Goal: Information Seeking & Learning: Compare options

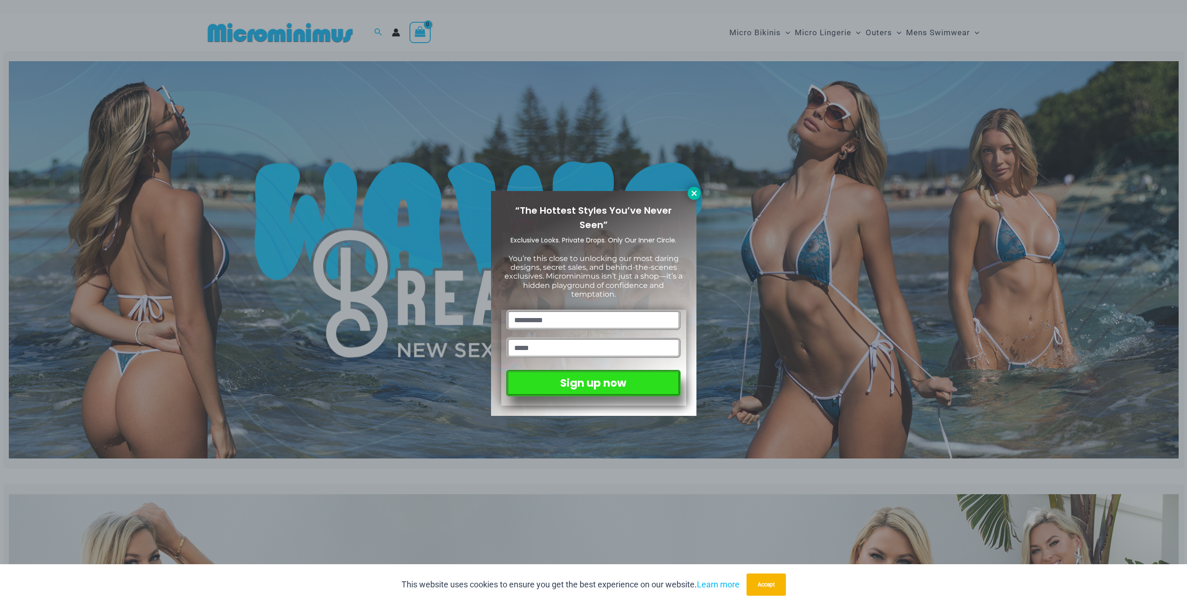
click at [696, 190] on icon at bounding box center [694, 193] width 8 height 8
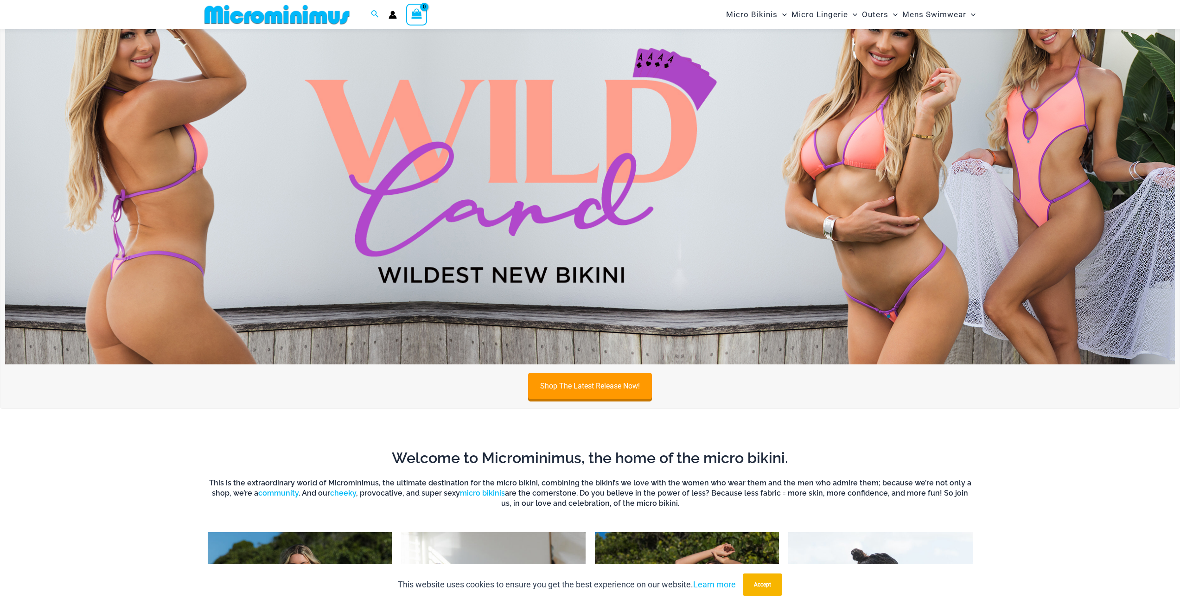
scroll to position [549, 0]
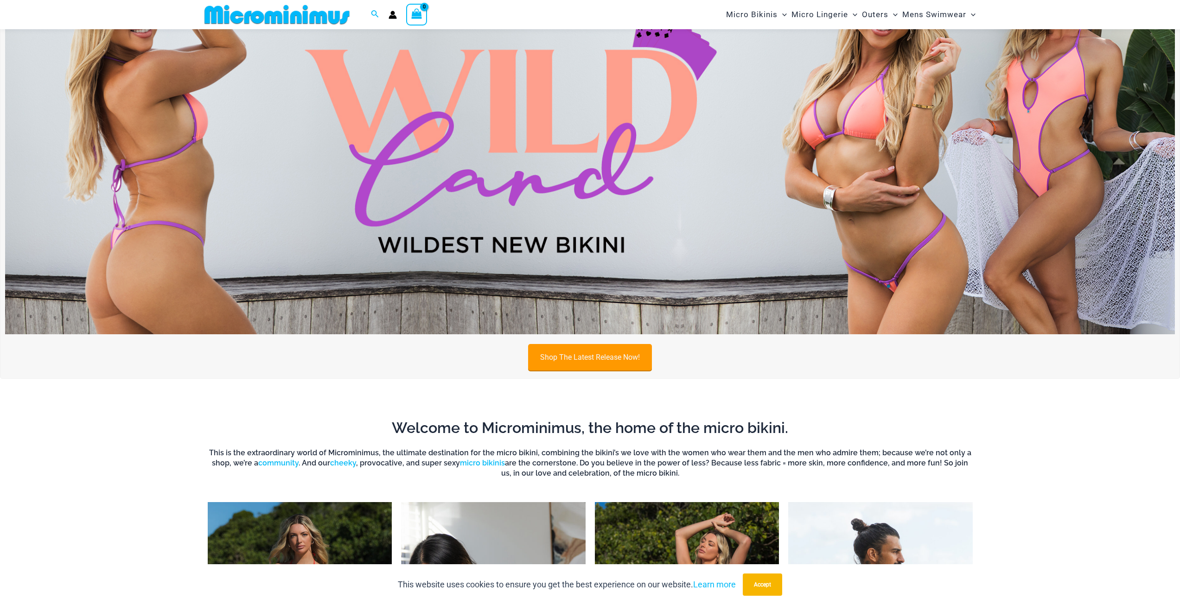
click at [606, 359] on link "Shop The Latest Release Now!" at bounding box center [590, 357] width 124 height 26
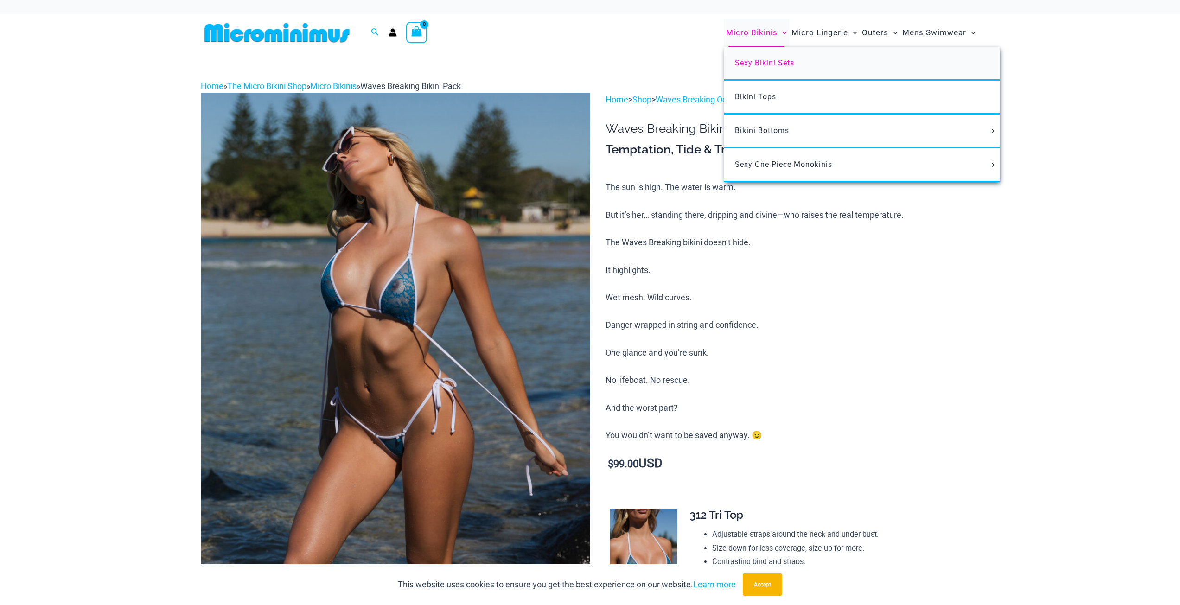
click at [759, 62] on span "Sexy Bikini Sets" at bounding box center [764, 62] width 59 height 9
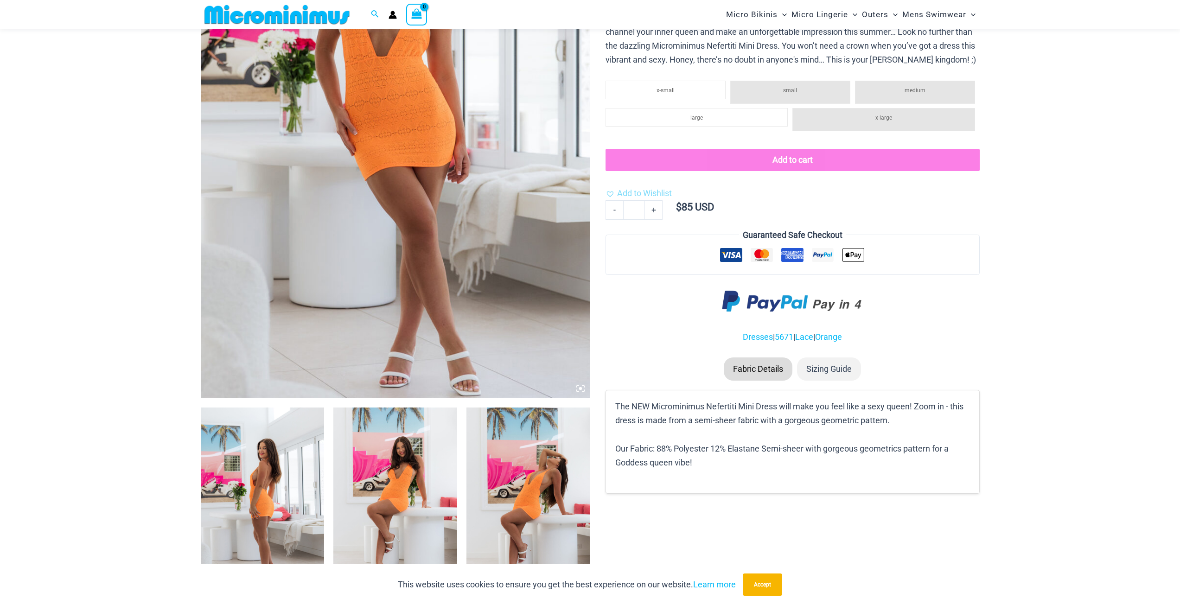
scroll to position [317, 0]
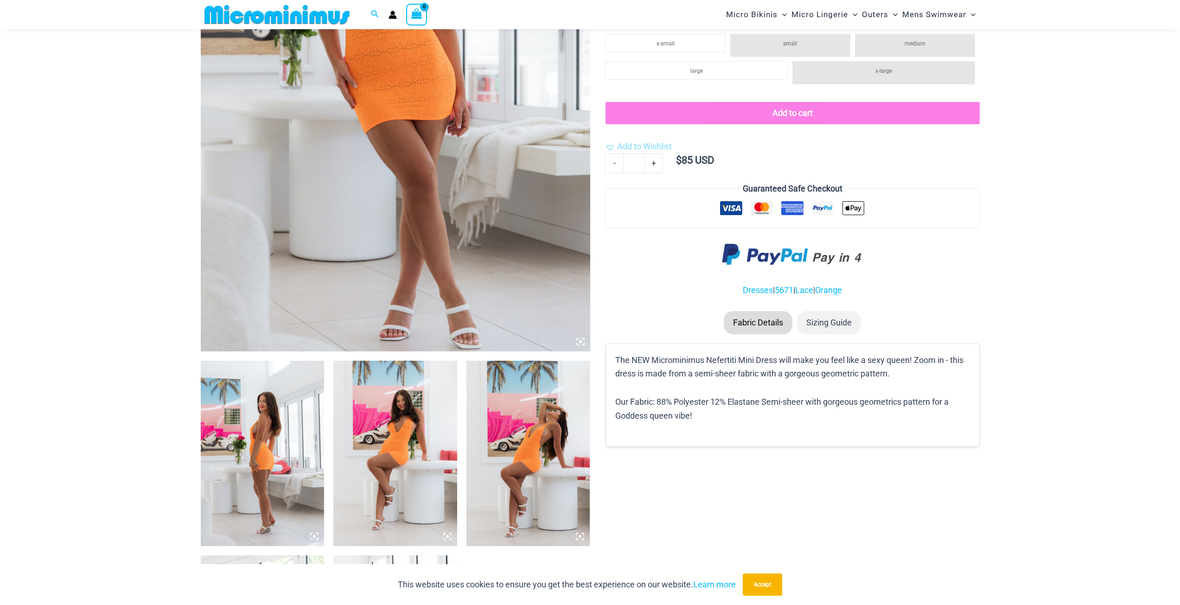
click at [249, 463] on img at bounding box center [263, 453] width 124 height 185
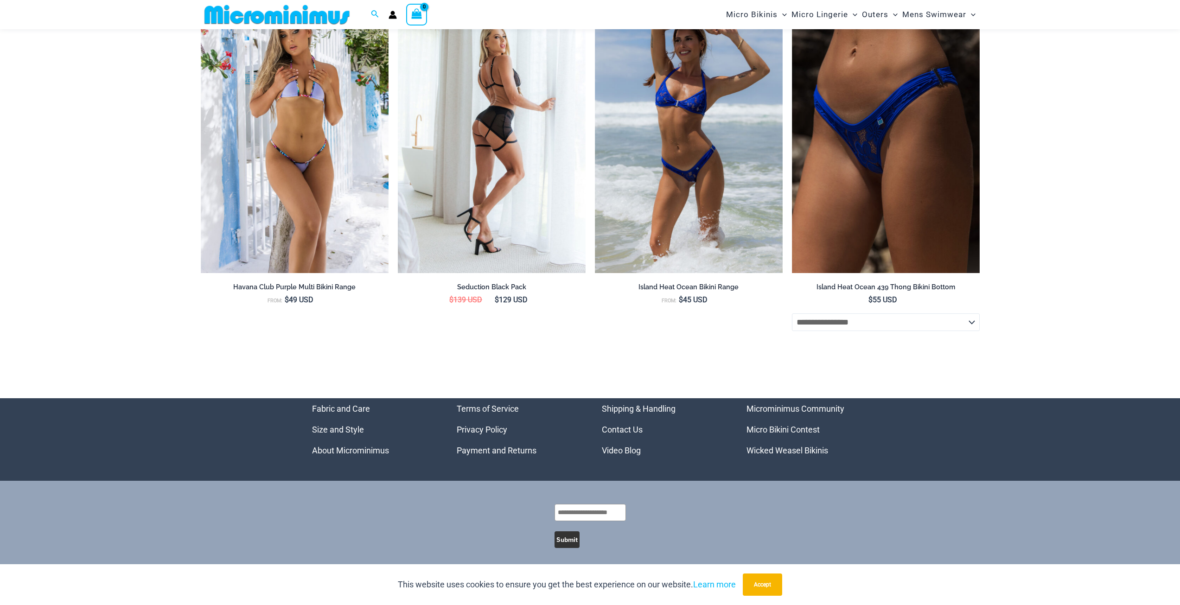
scroll to position [2594, 0]
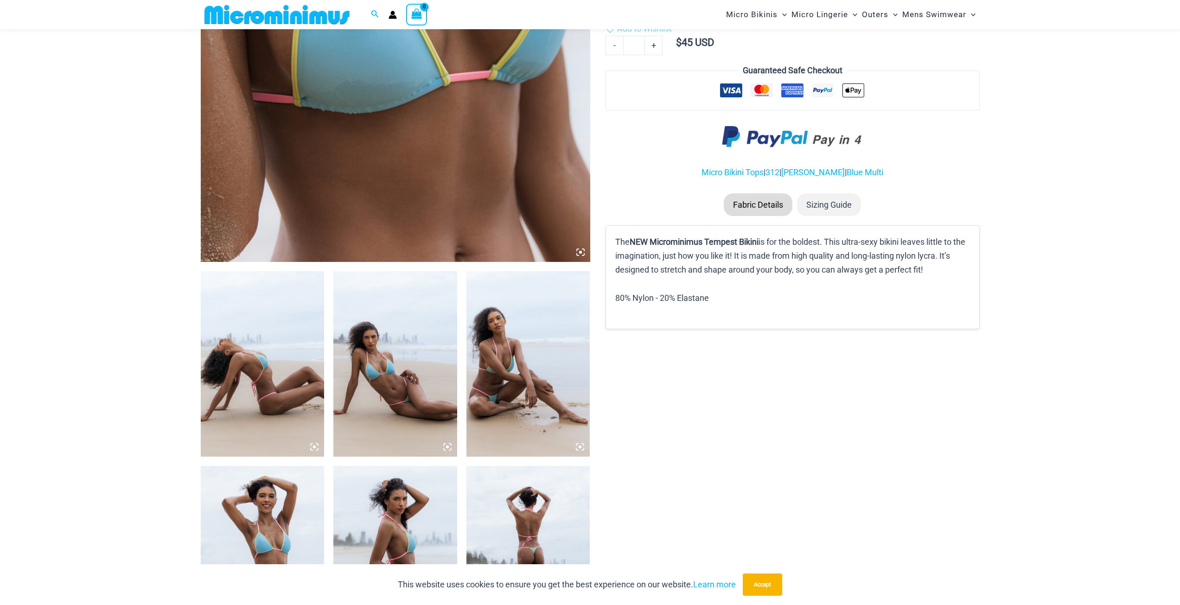
scroll to position [457, 0]
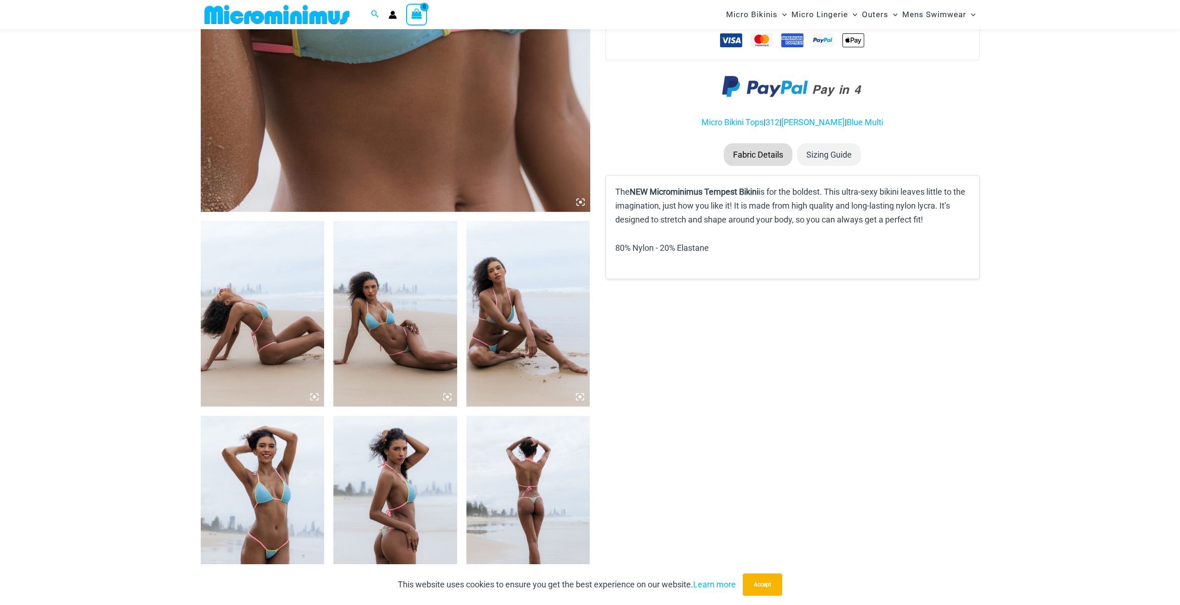
click at [217, 330] on img at bounding box center [263, 313] width 124 height 185
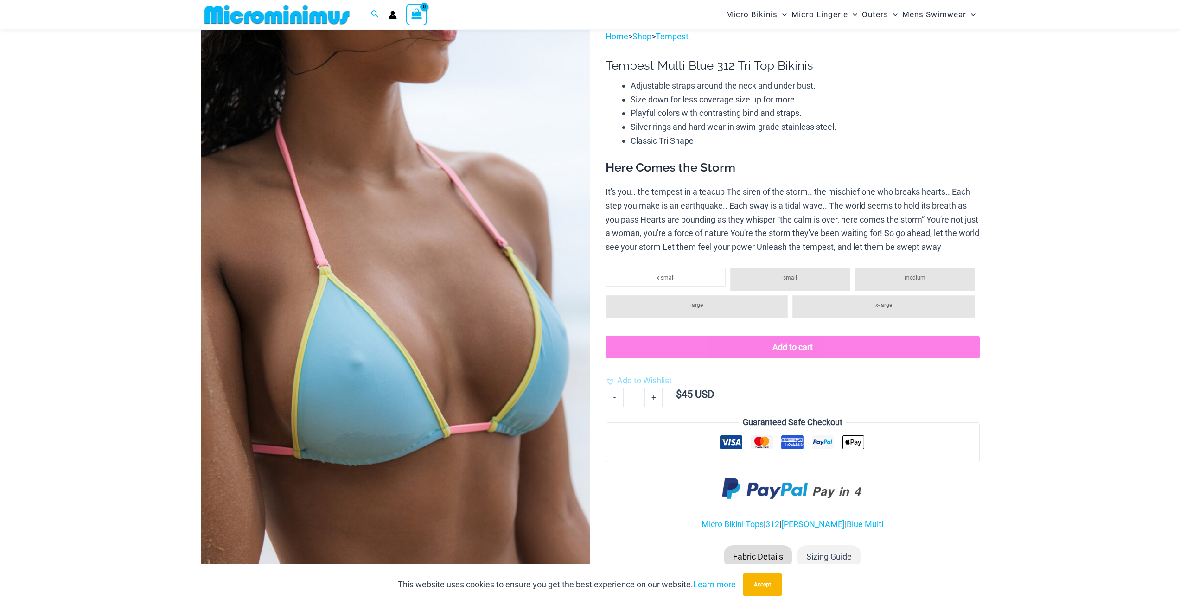
scroll to position [0, 0]
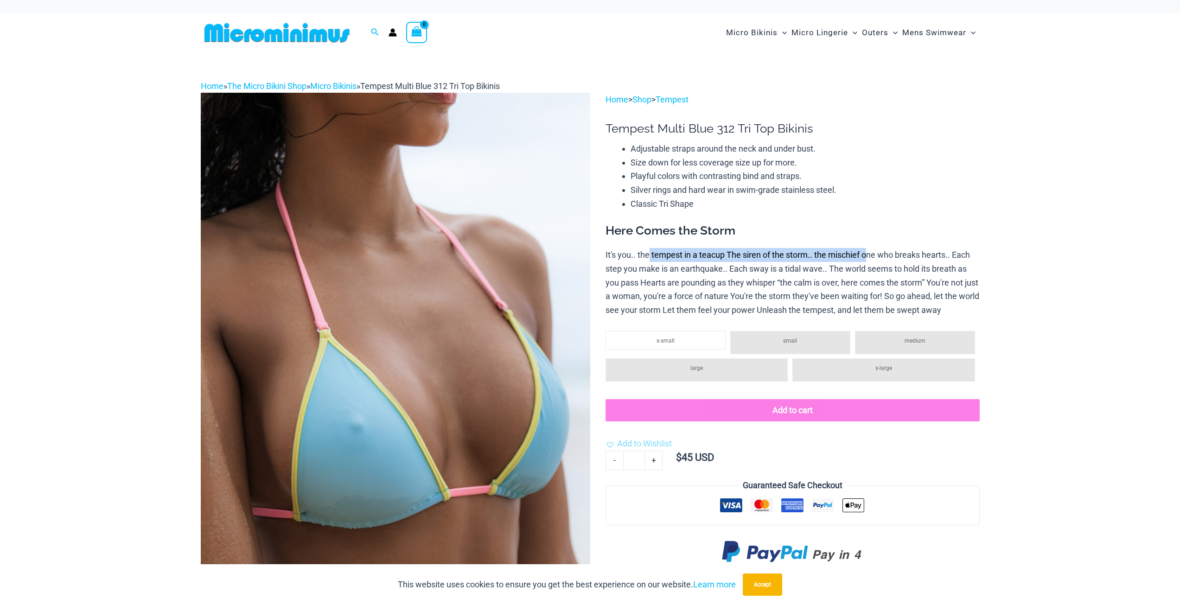
drag, startPoint x: 651, startPoint y: 259, endPoint x: 867, endPoint y: 253, distance: 216.1
click at [867, 253] on p "It's you.. the tempest in a teacup The siren of the storm.. the mischief one wh…" at bounding box center [792, 282] width 374 height 69
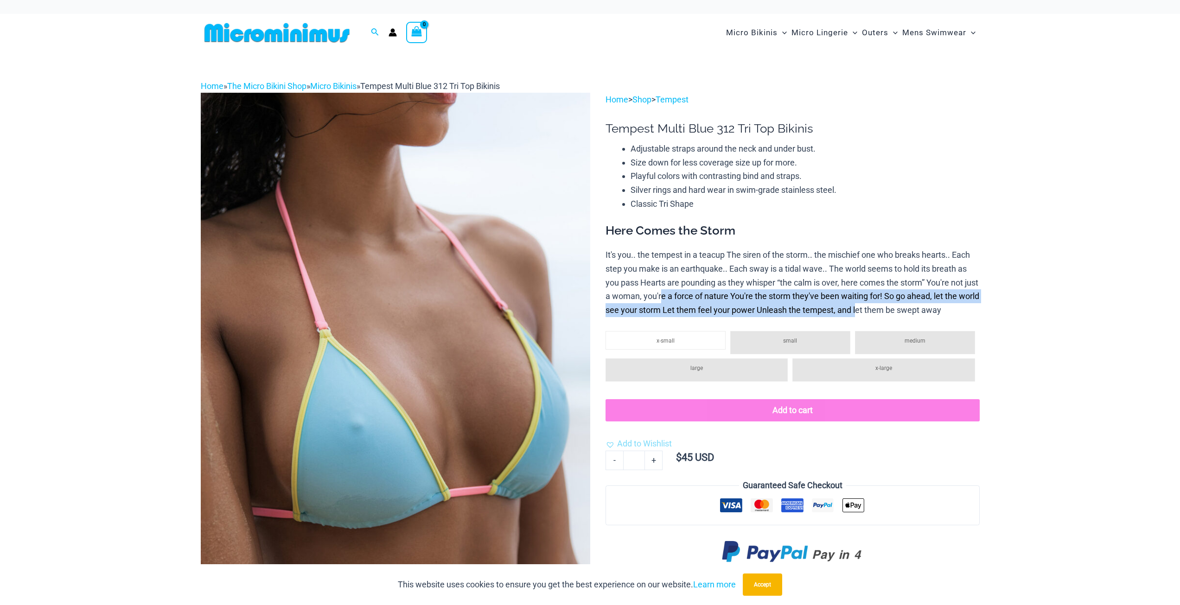
drag, startPoint x: 676, startPoint y: 297, endPoint x: 871, endPoint y: 312, distance: 196.2
click at [880, 312] on p "It's you.. the tempest in a teacup The siren of the storm.. the mischief one wh…" at bounding box center [792, 282] width 374 height 69
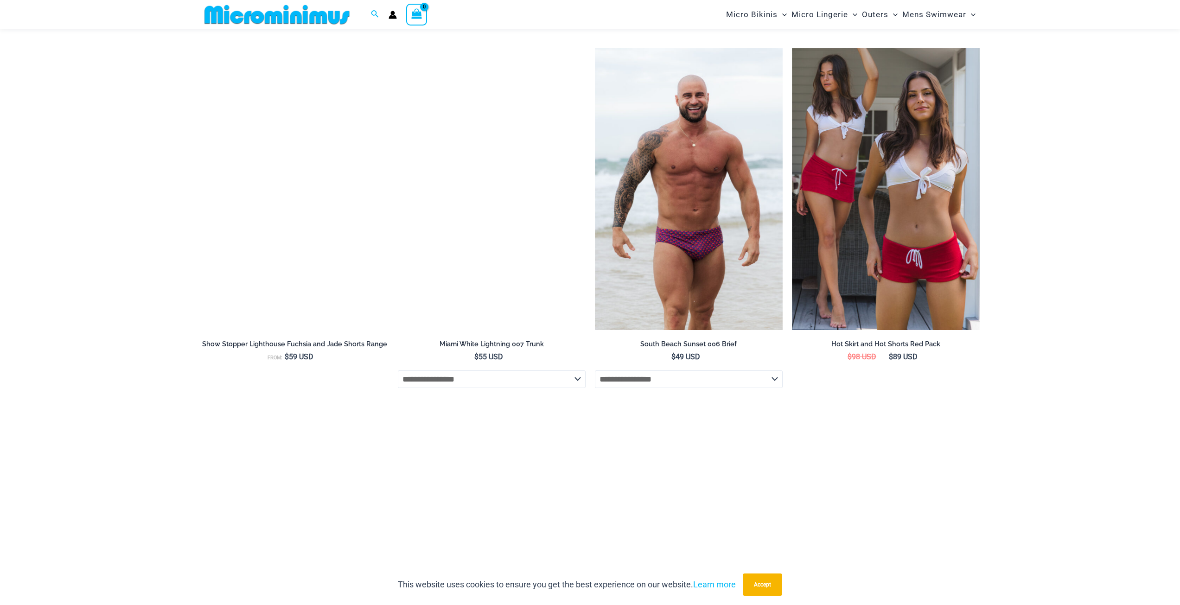
scroll to position [2541, 0]
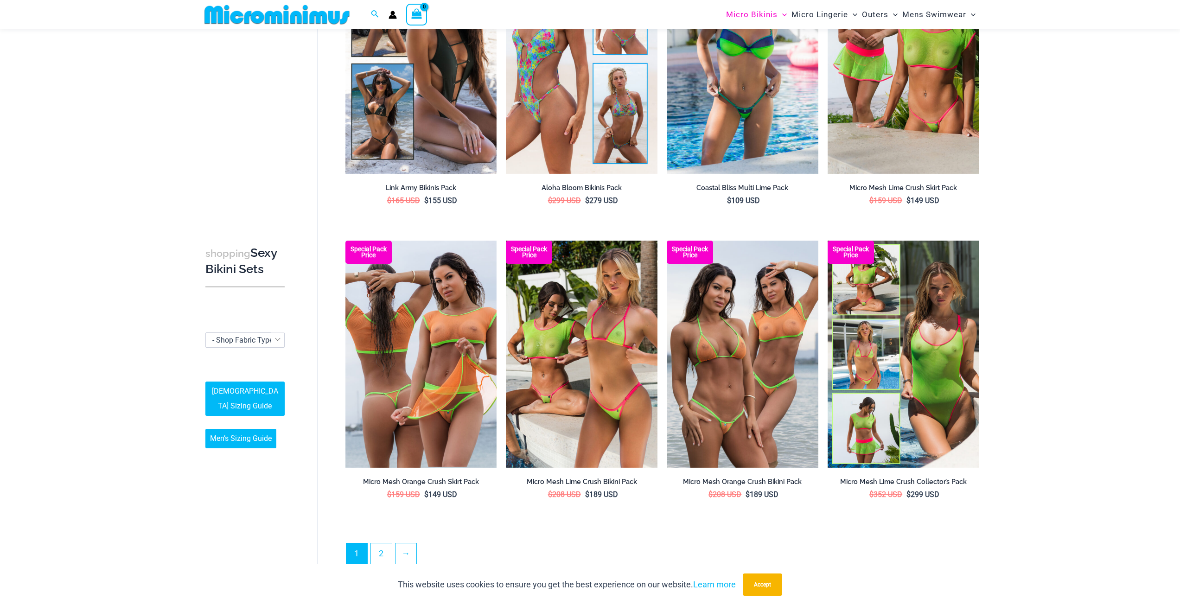
scroll to position [1939, 0]
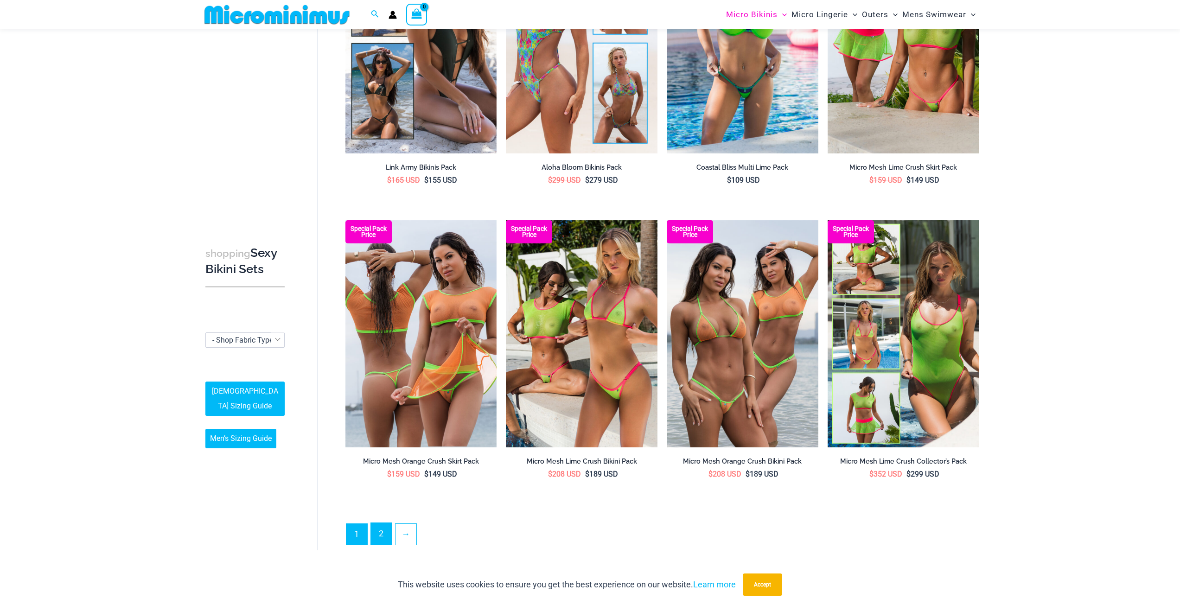
click at [377, 528] on link "2" at bounding box center [381, 534] width 21 height 22
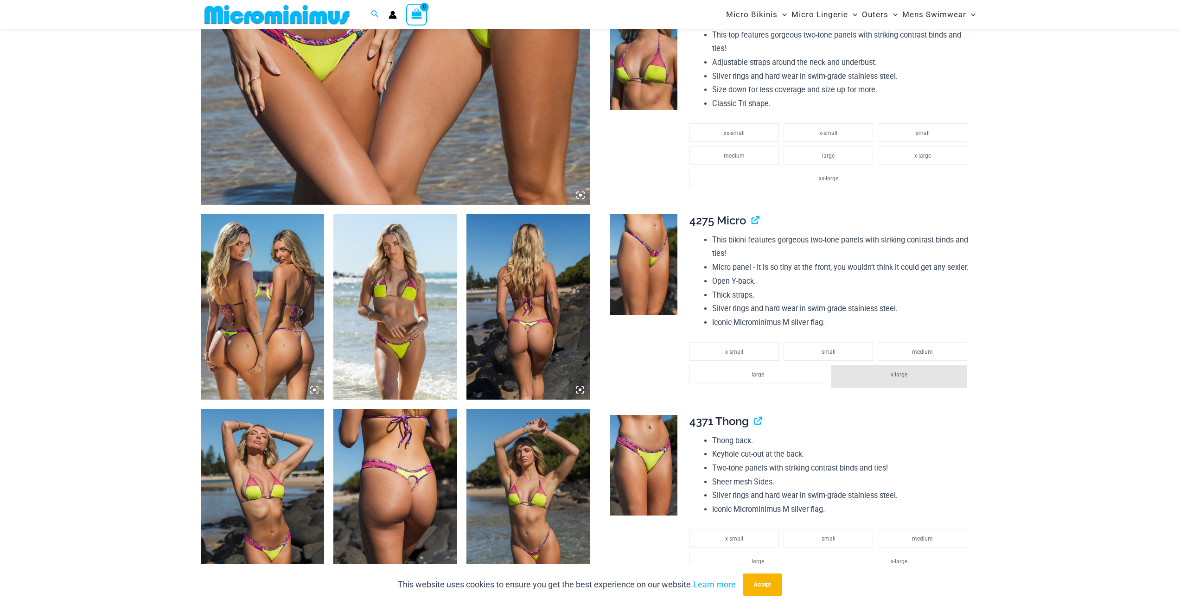
scroll to position [548, 0]
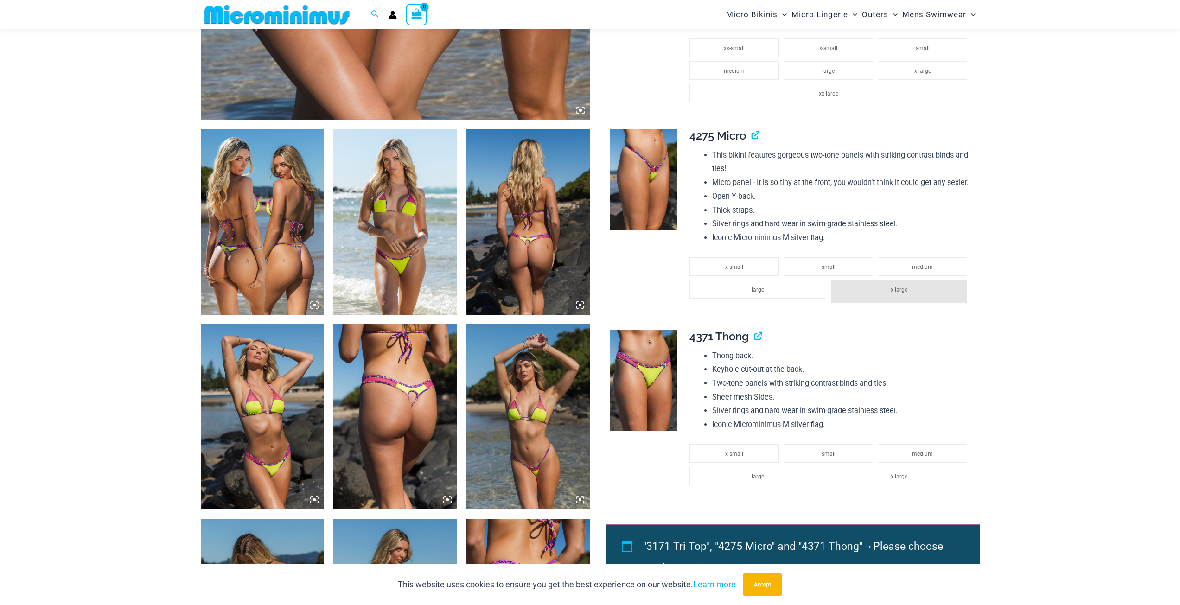
click at [260, 255] on img at bounding box center [263, 221] width 124 height 185
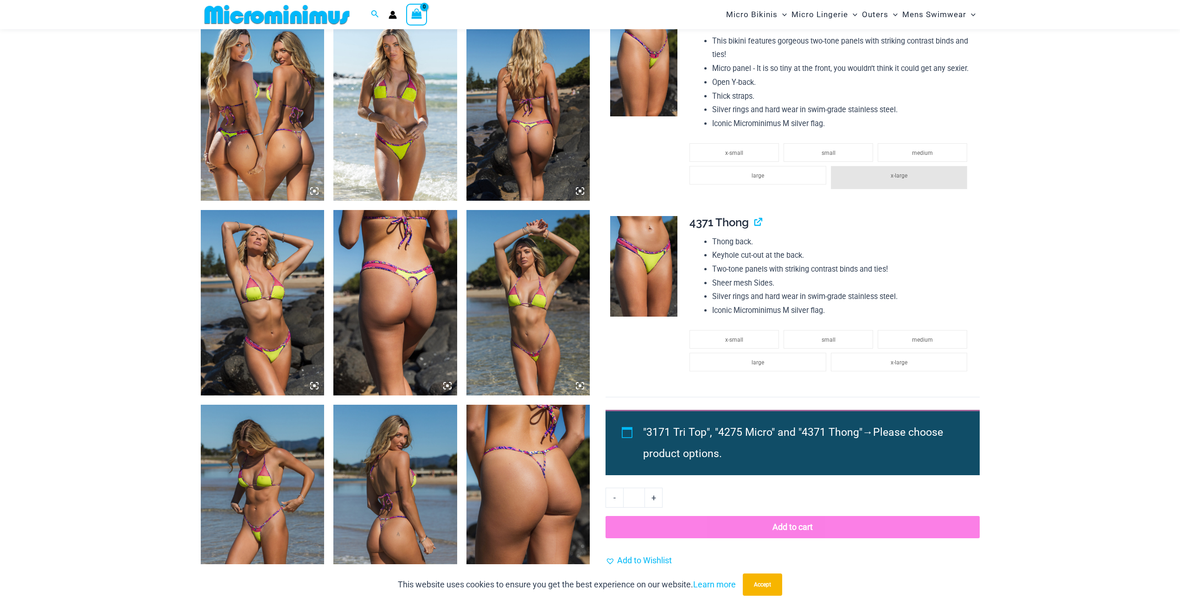
scroll to position [780, 0]
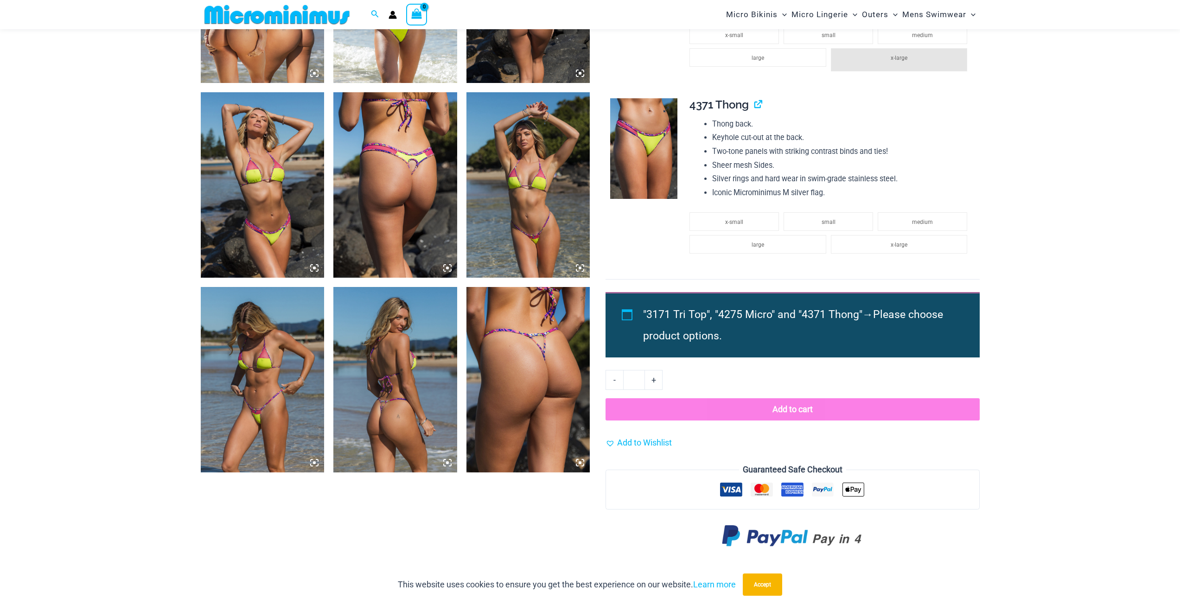
click at [651, 154] on img at bounding box center [643, 148] width 67 height 101
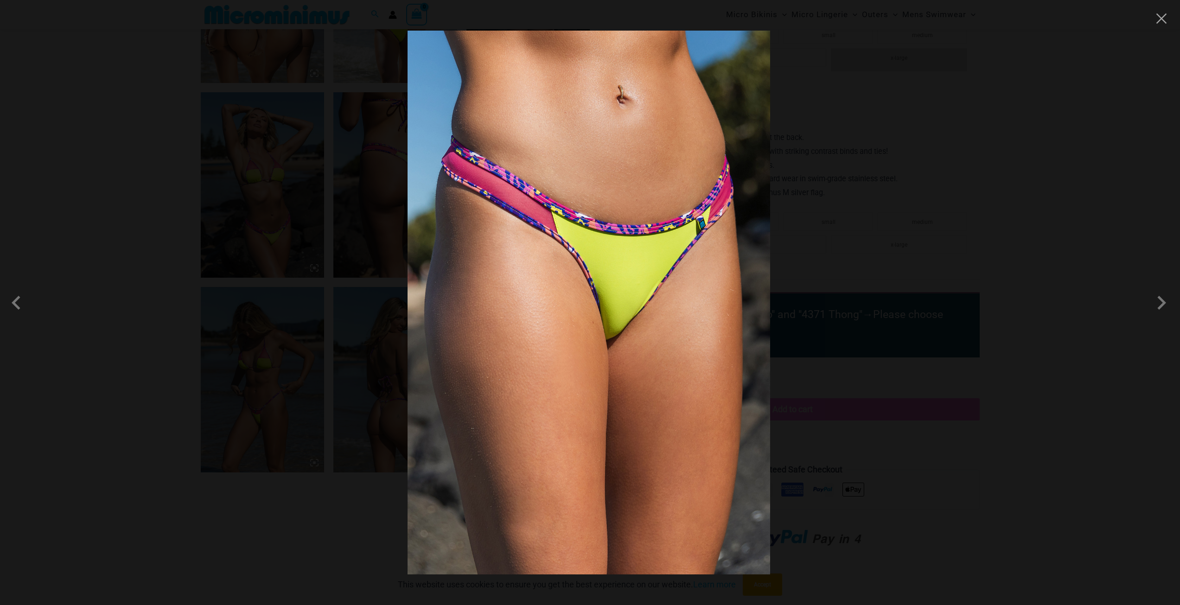
click at [915, 232] on div at bounding box center [590, 302] width 1180 height 605
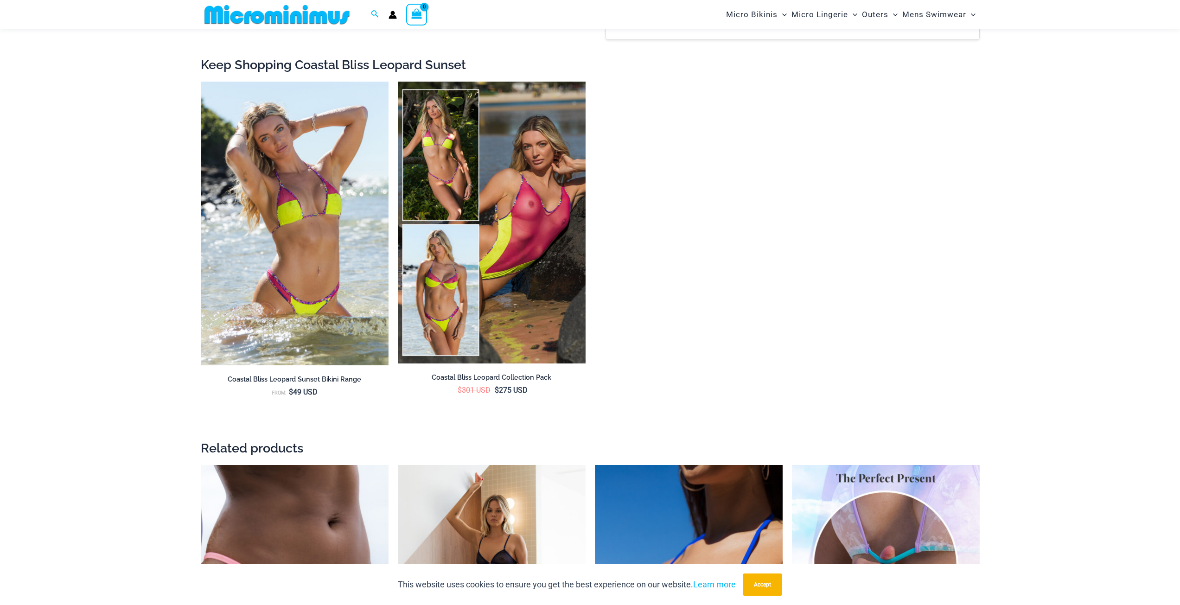
scroll to position [1522, 0]
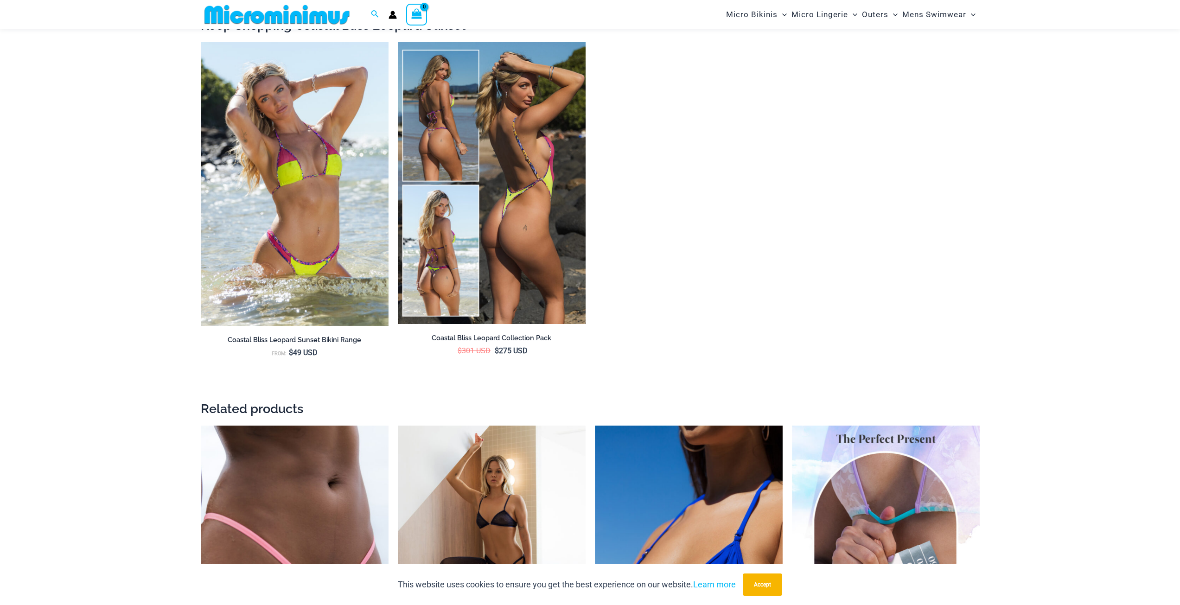
click at [450, 254] on img at bounding box center [492, 183] width 188 height 282
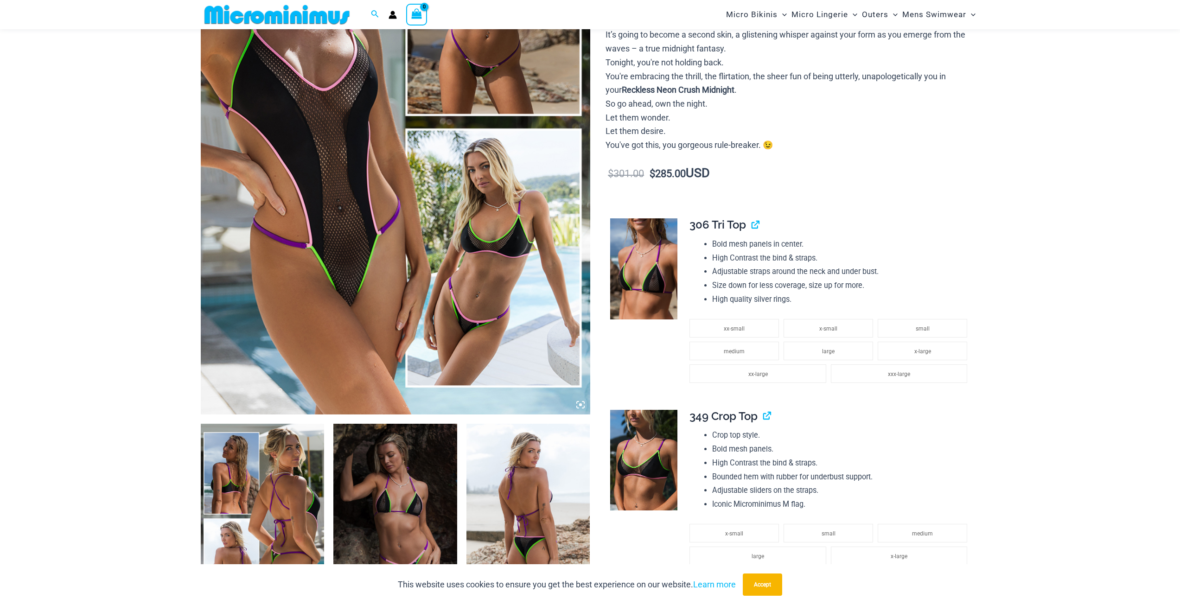
scroll to position [271, 0]
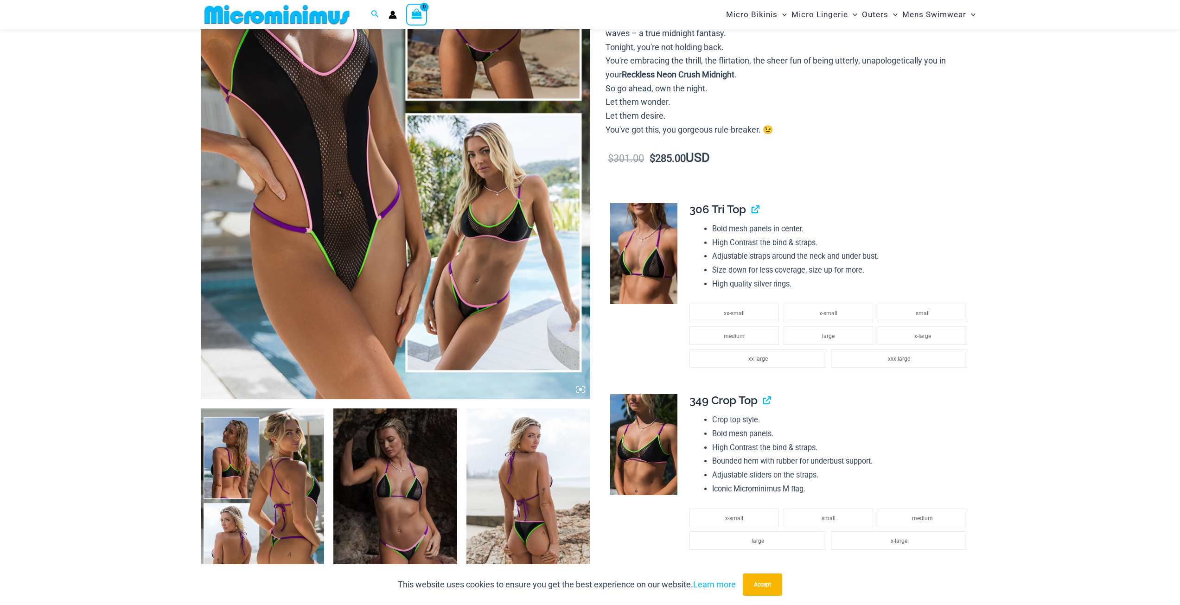
click at [488, 282] on img at bounding box center [395, 107] width 389 height 584
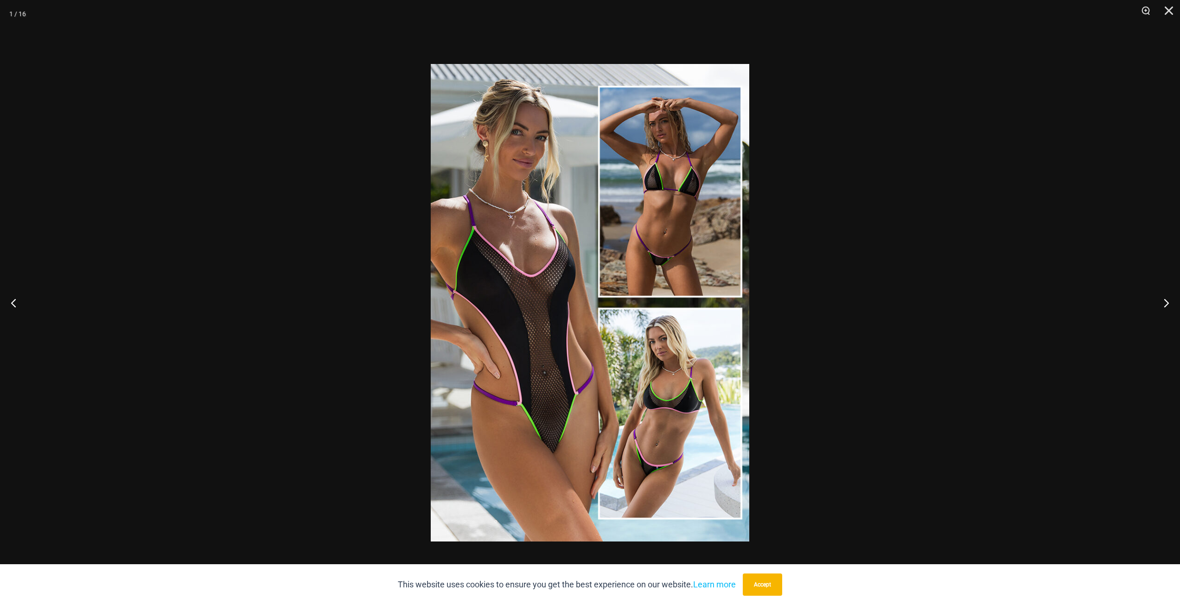
click at [710, 348] on img at bounding box center [590, 302] width 318 height 477
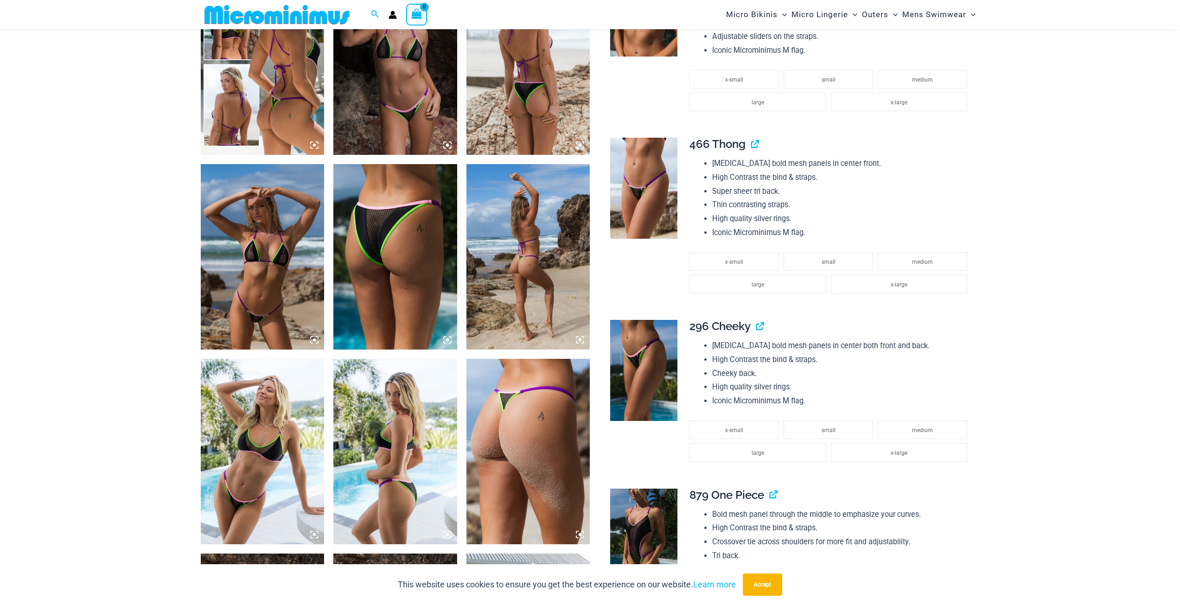
scroll to position [779, 0]
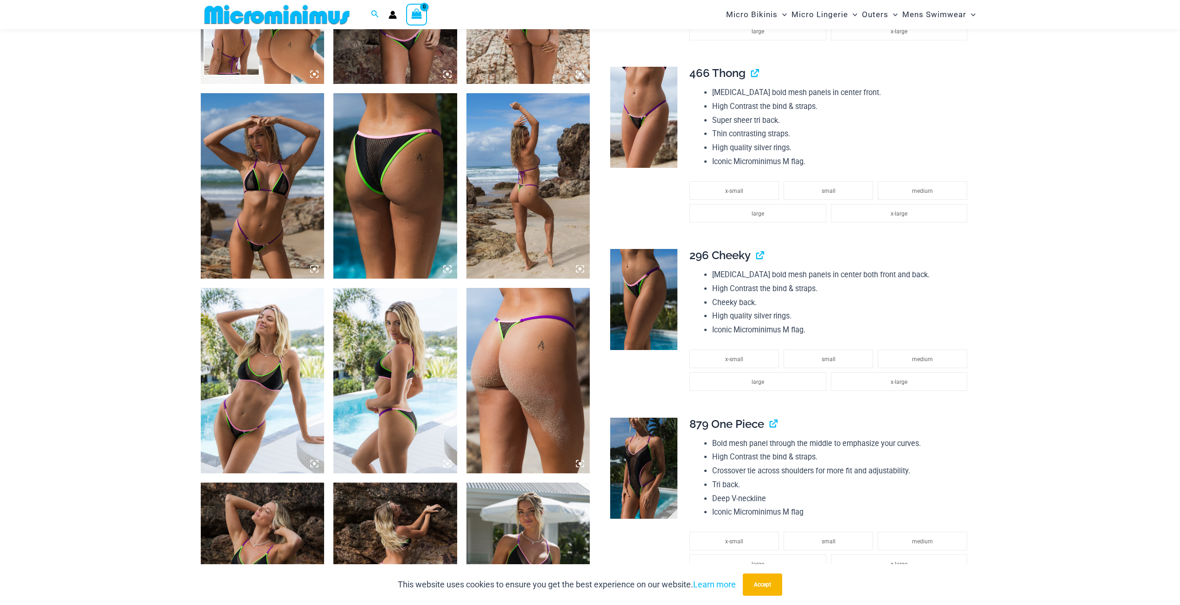
click at [256, 407] on img at bounding box center [263, 380] width 124 height 185
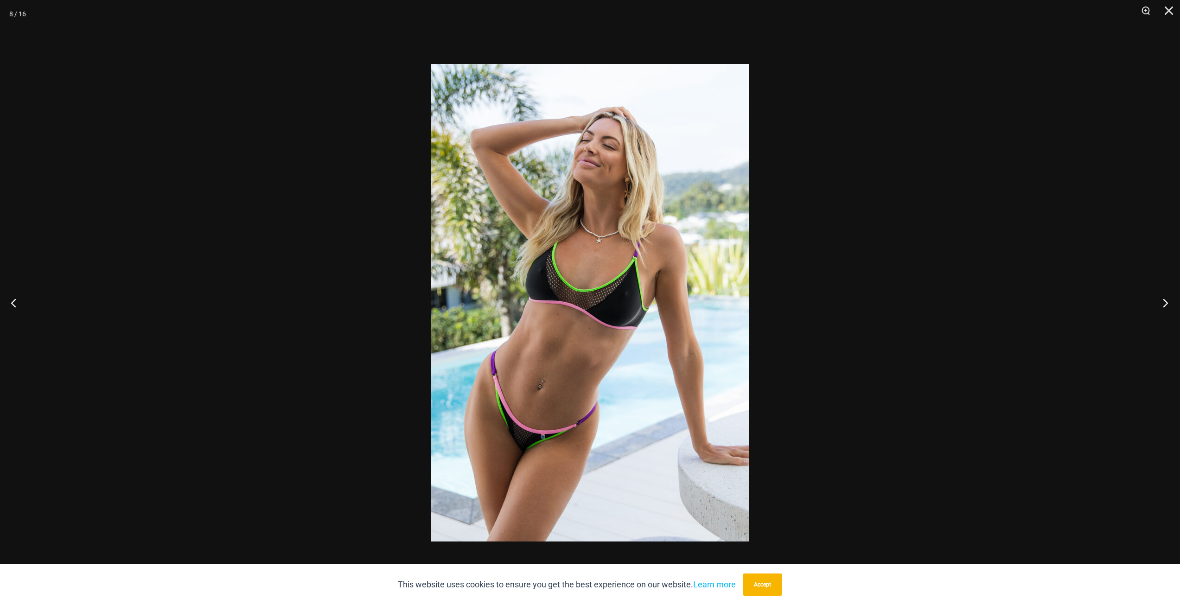
click at [1165, 302] on button "Next" at bounding box center [1162, 302] width 35 height 46
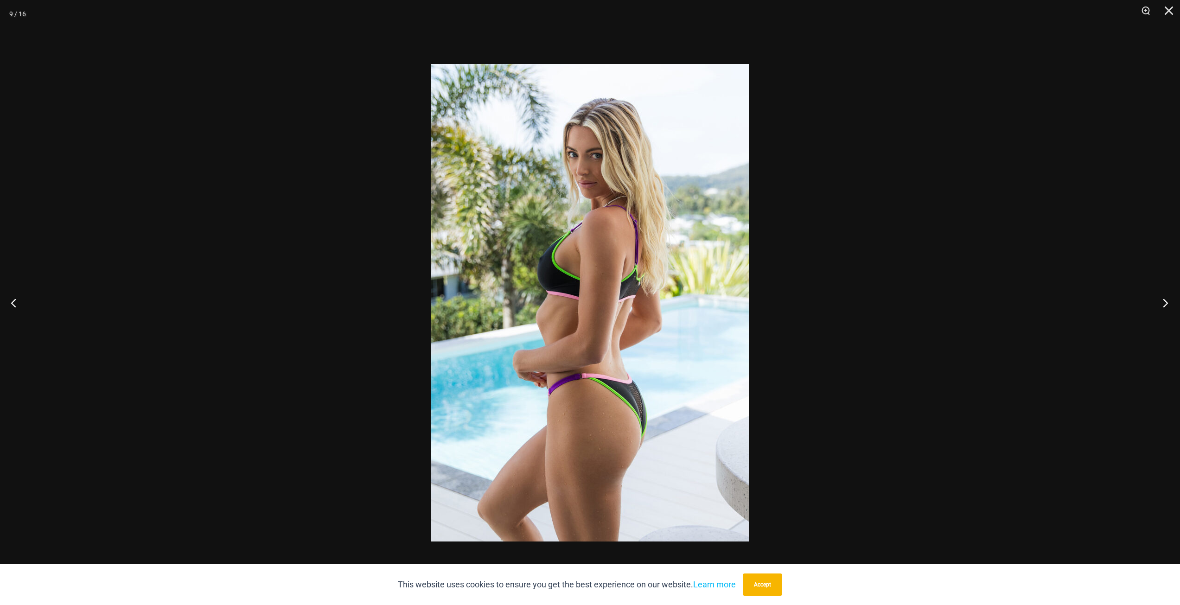
click at [1165, 302] on button "Next" at bounding box center [1162, 302] width 35 height 46
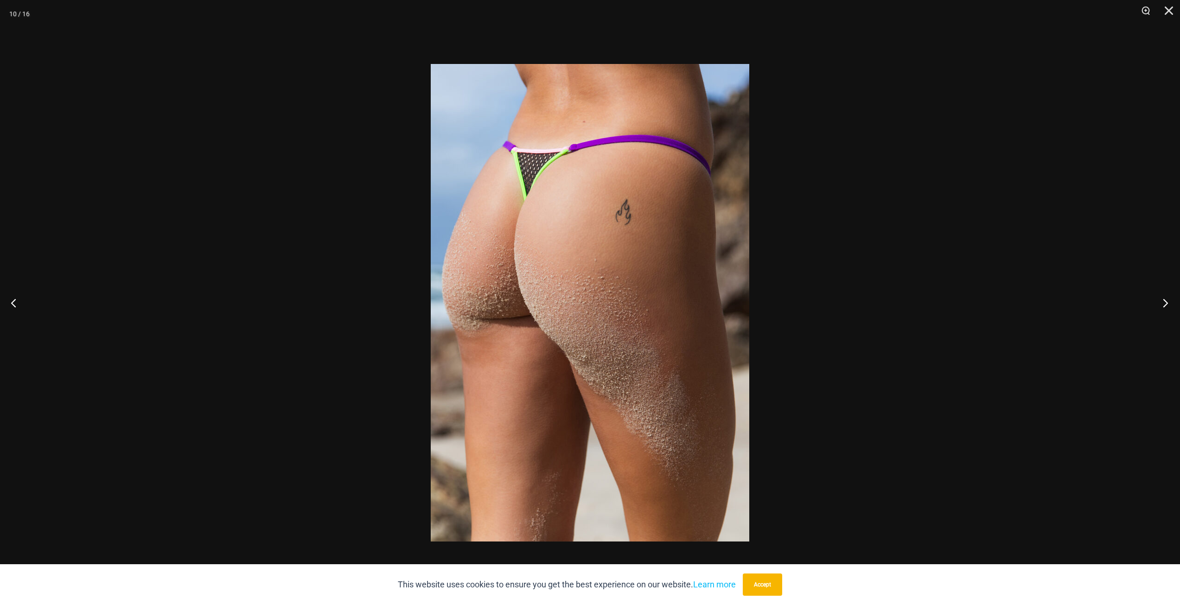
click at [1165, 302] on button "Next" at bounding box center [1162, 302] width 35 height 46
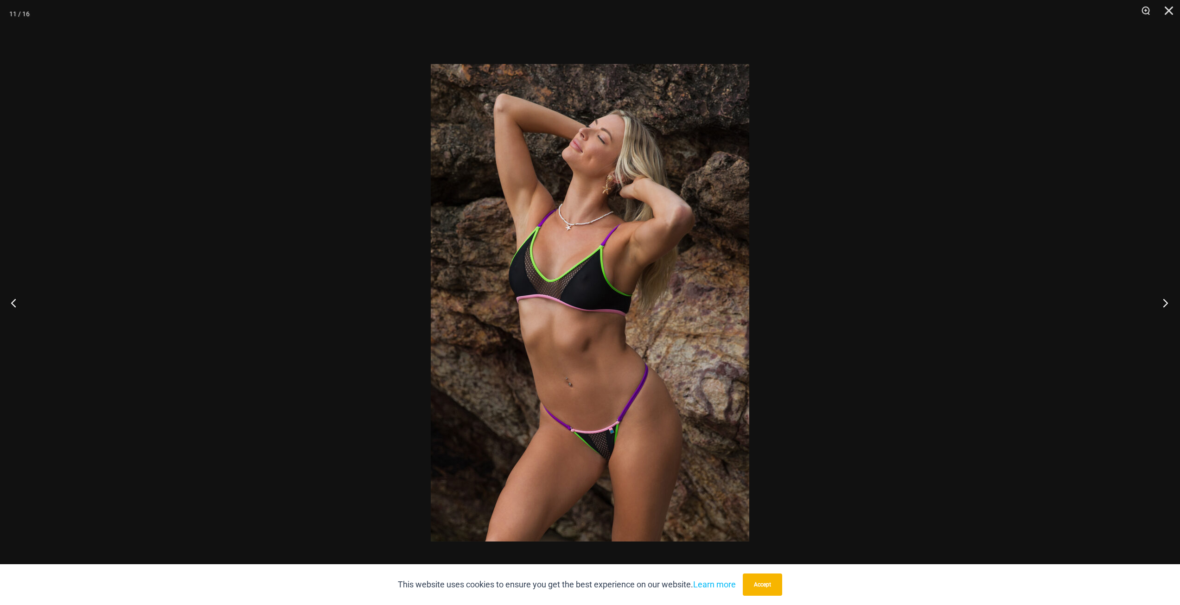
click at [1165, 302] on button "Next" at bounding box center [1162, 302] width 35 height 46
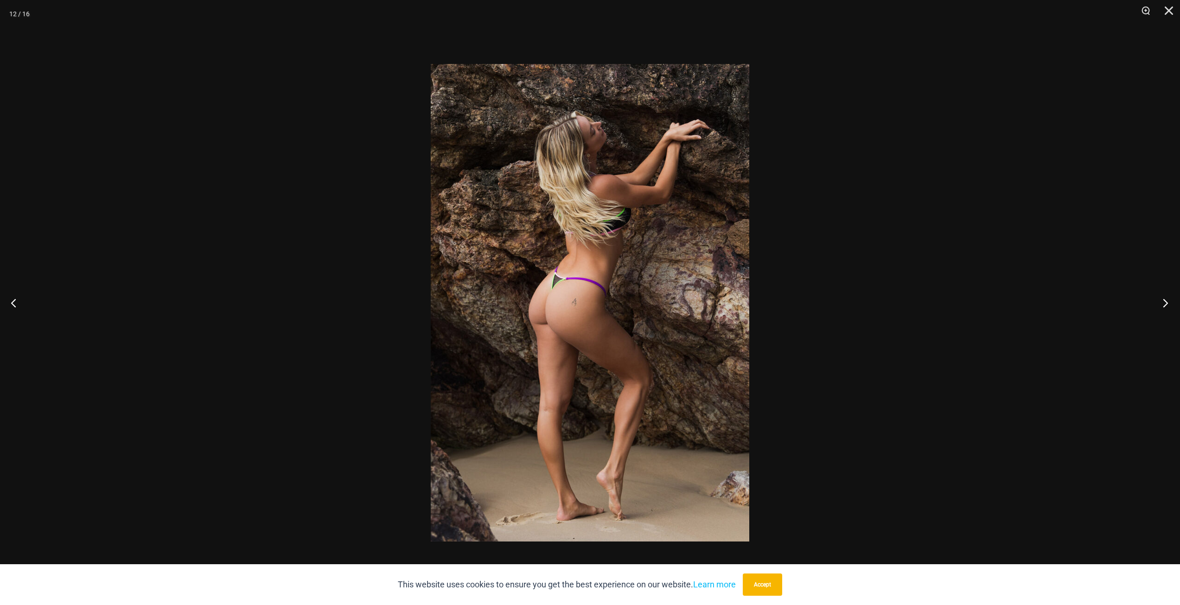
click at [1165, 302] on button "Next" at bounding box center [1162, 302] width 35 height 46
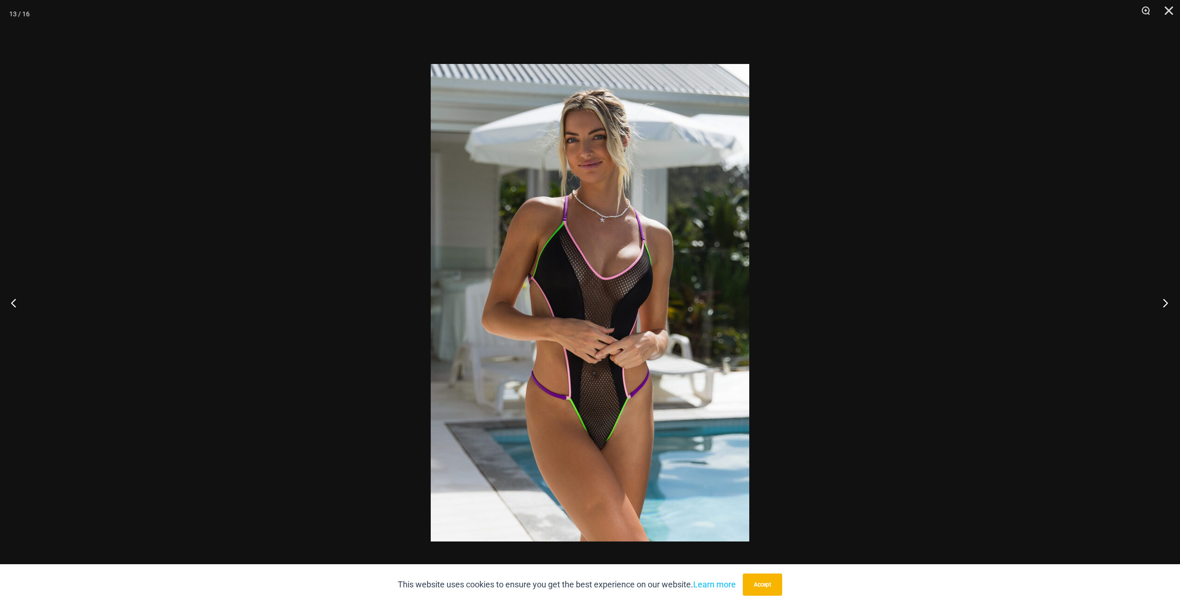
click at [1165, 302] on button "Next" at bounding box center [1162, 302] width 35 height 46
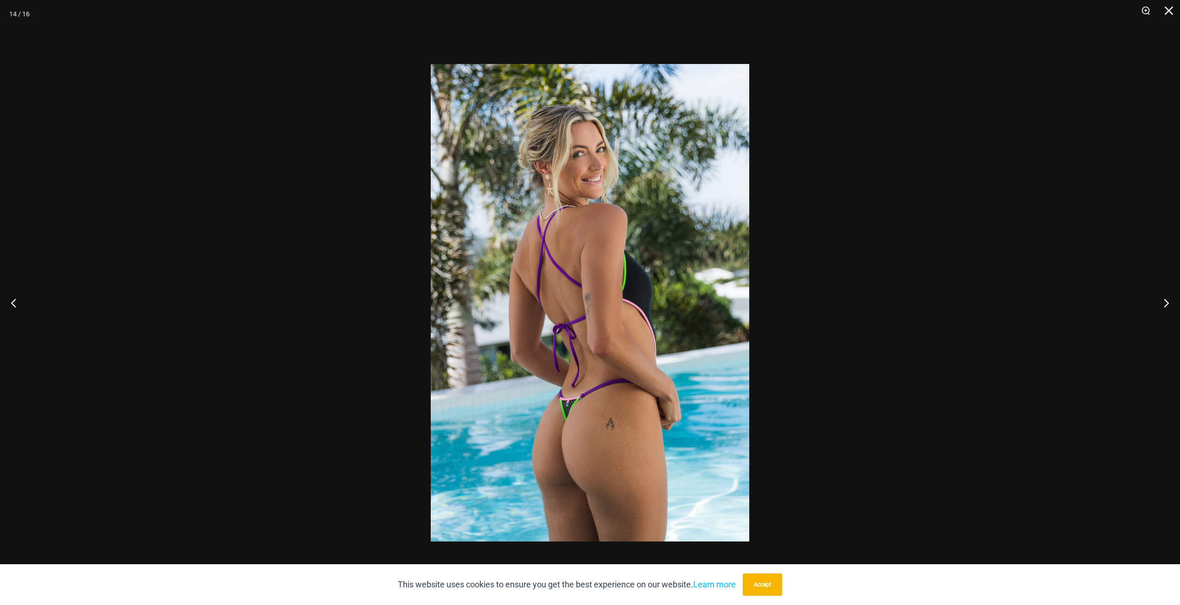
click at [982, 319] on div at bounding box center [590, 302] width 1180 height 605
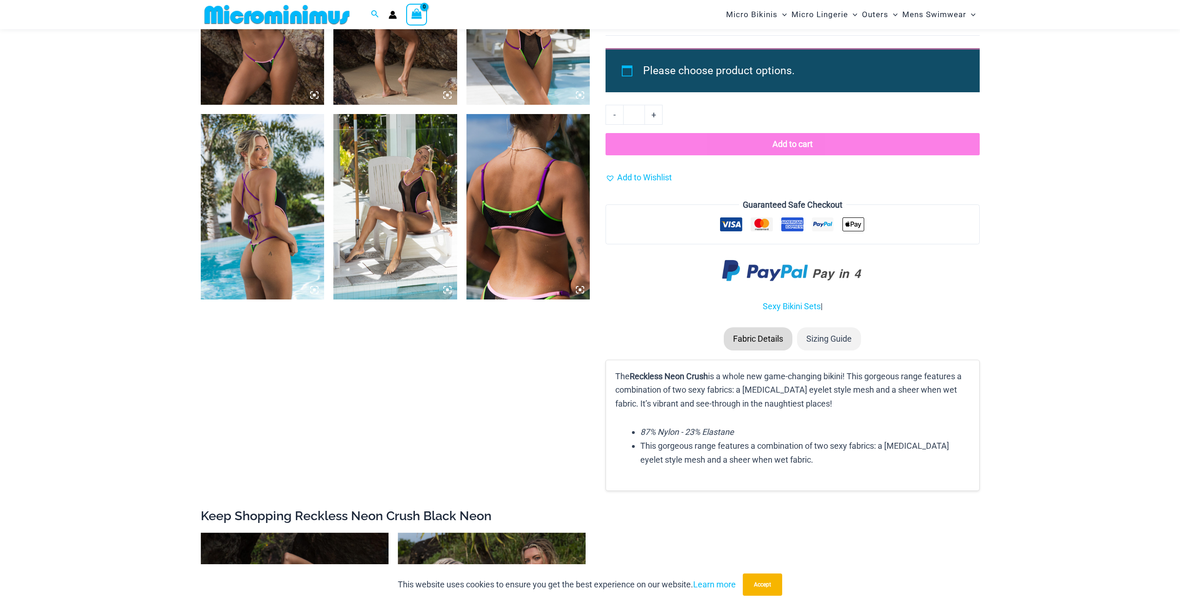
scroll to position [1382, 0]
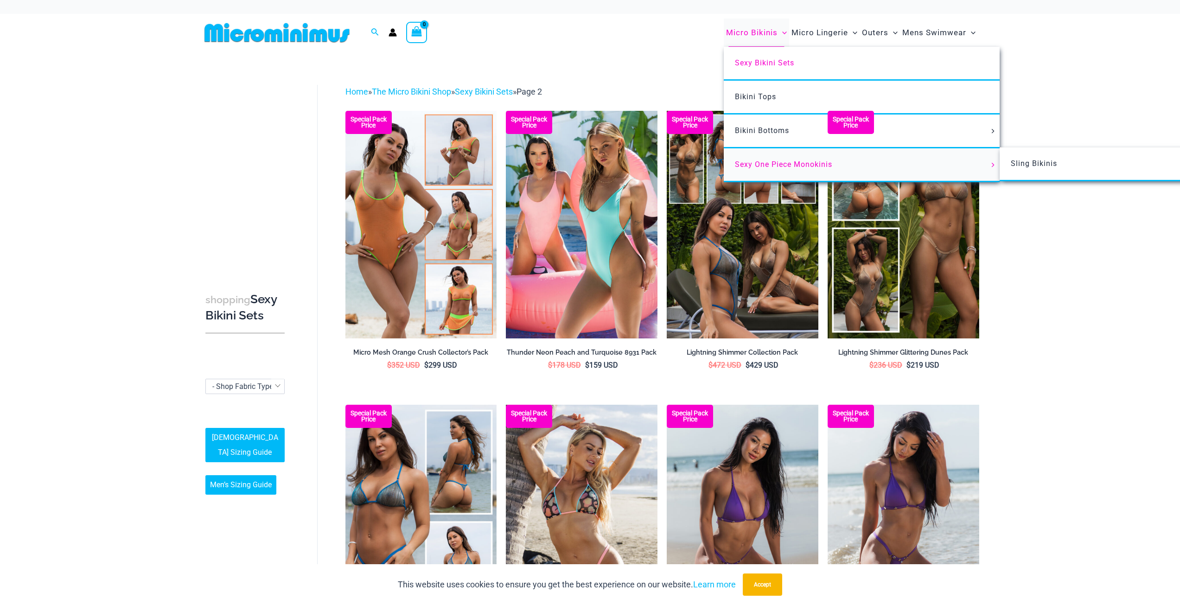
click at [769, 165] on span "Sexy One Piece Monokinis" at bounding box center [783, 164] width 97 height 9
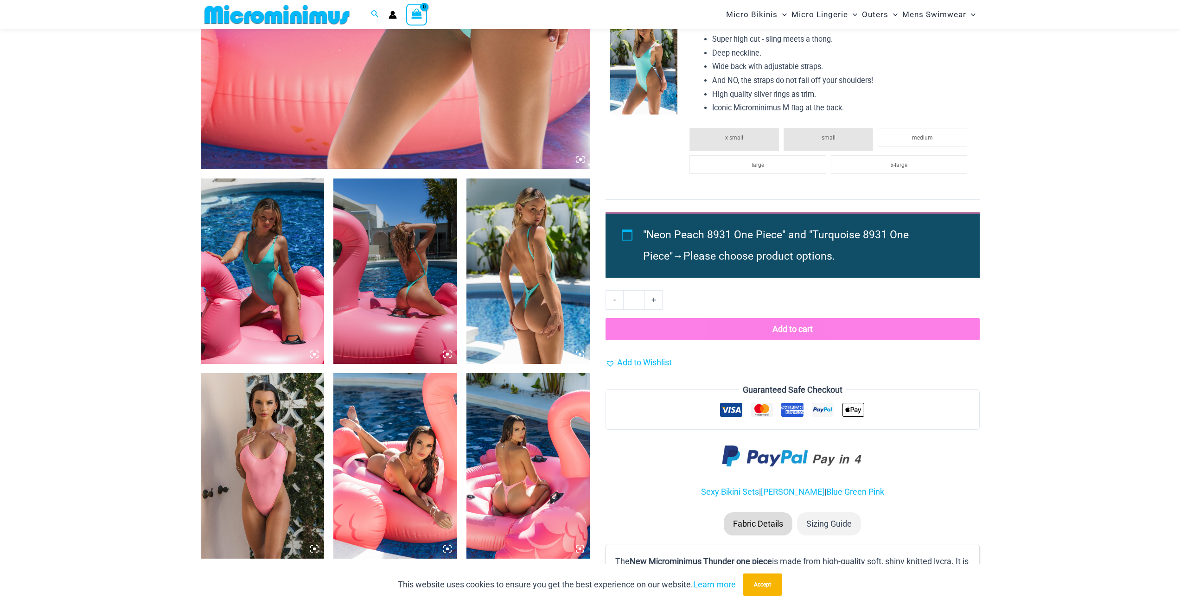
scroll to position [549, 0]
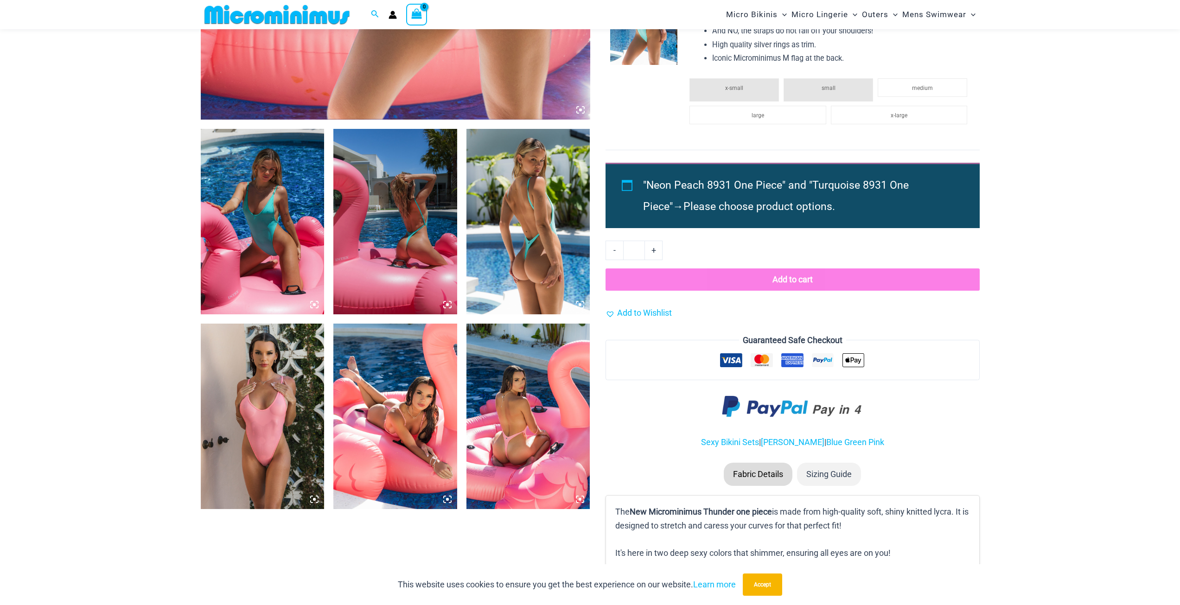
click at [270, 249] on img at bounding box center [263, 221] width 124 height 185
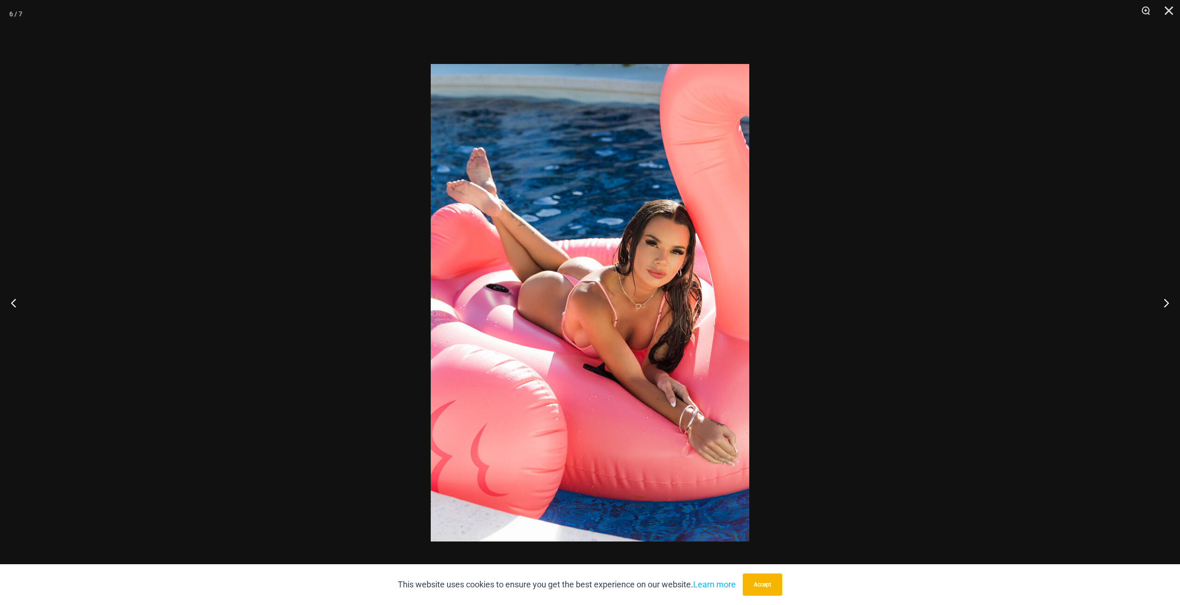
click at [269, 247] on div at bounding box center [590, 302] width 1180 height 605
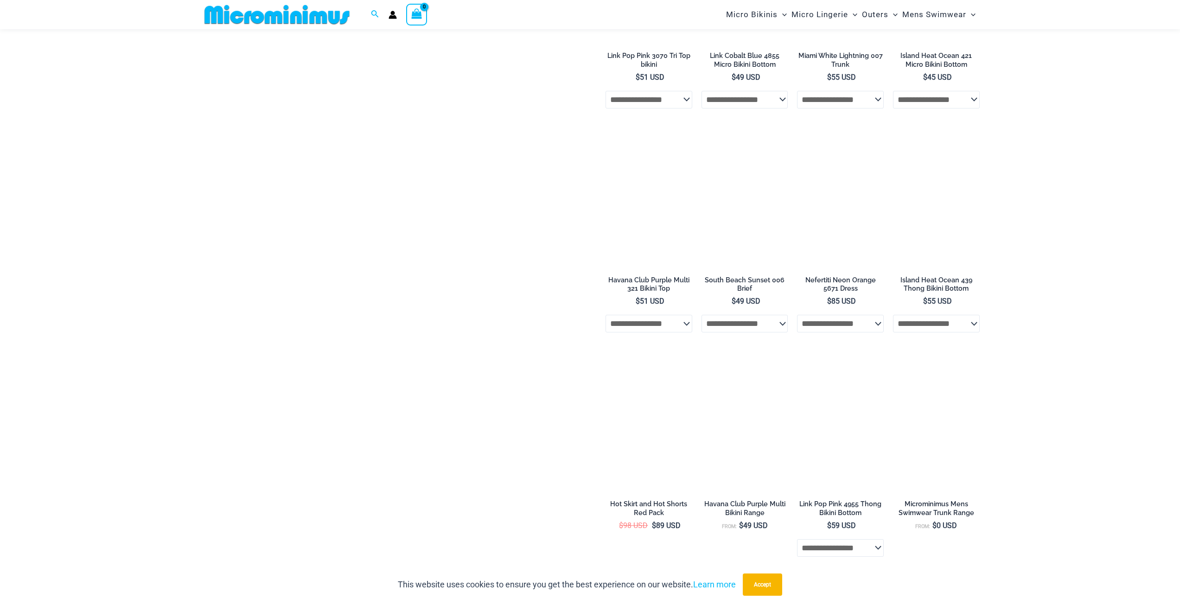
scroll to position [2264, 0]
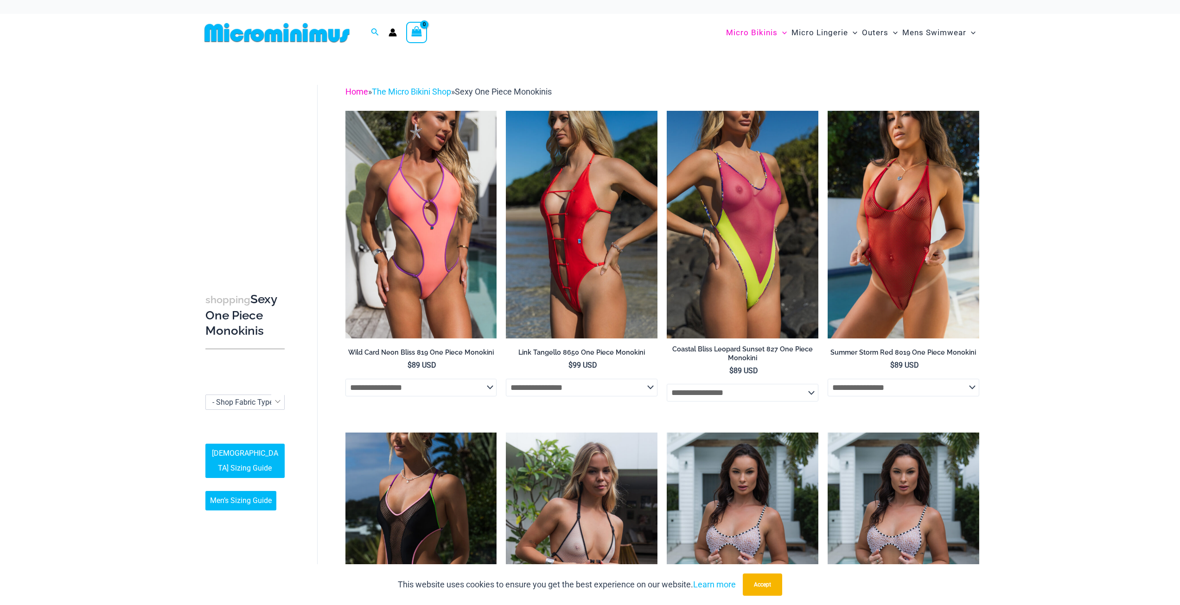
click at [358, 91] on link "Home" at bounding box center [356, 92] width 23 height 10
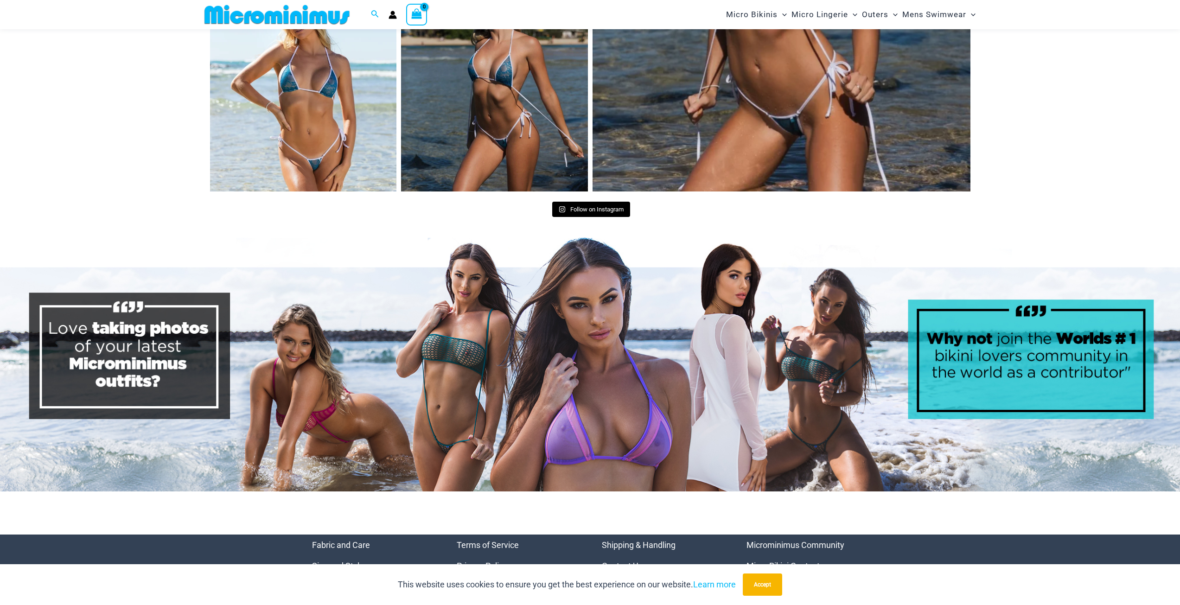
scroll to position [4579, 0]
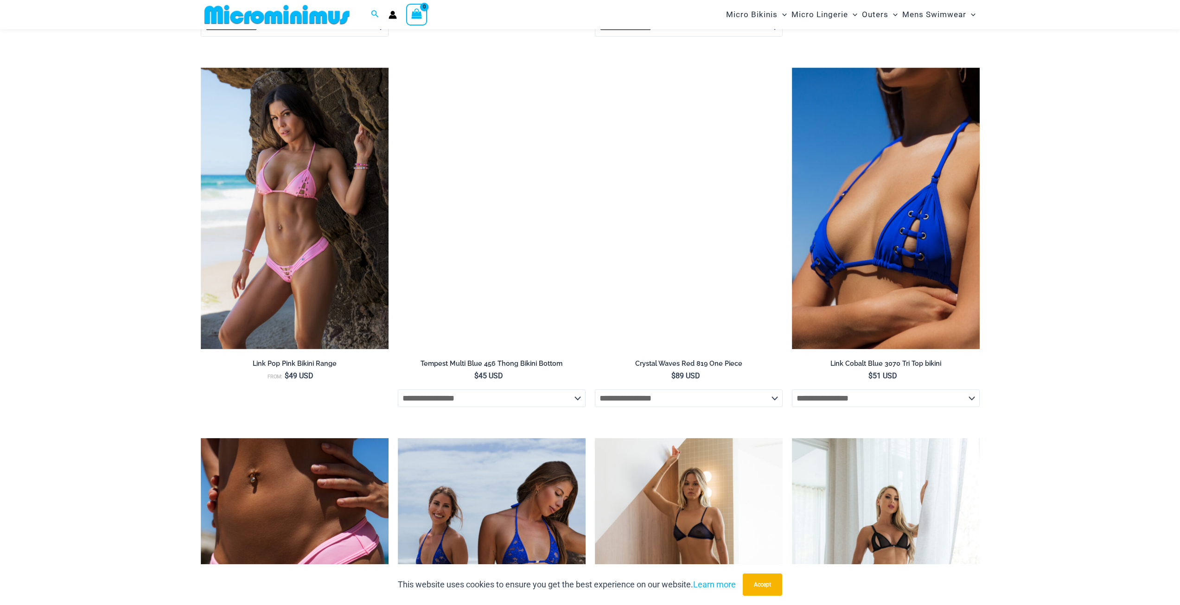
scroll to position [1660, 0]
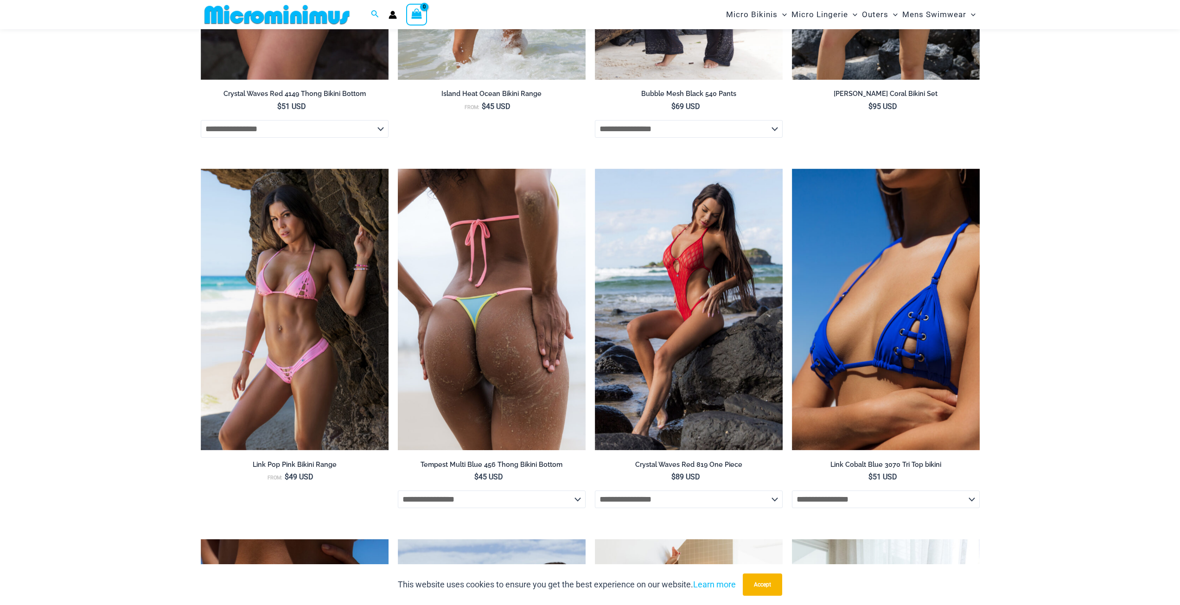
click at [519, 337] on img at bounding box center [492, 310] width 188 height 282
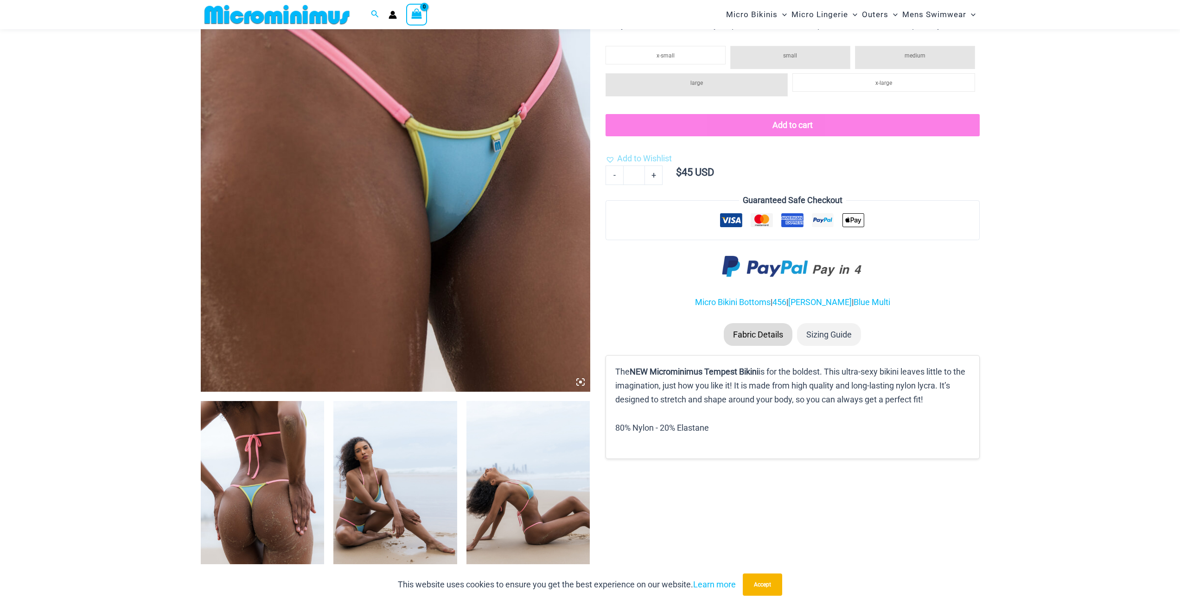
scroll to position [547, 0]
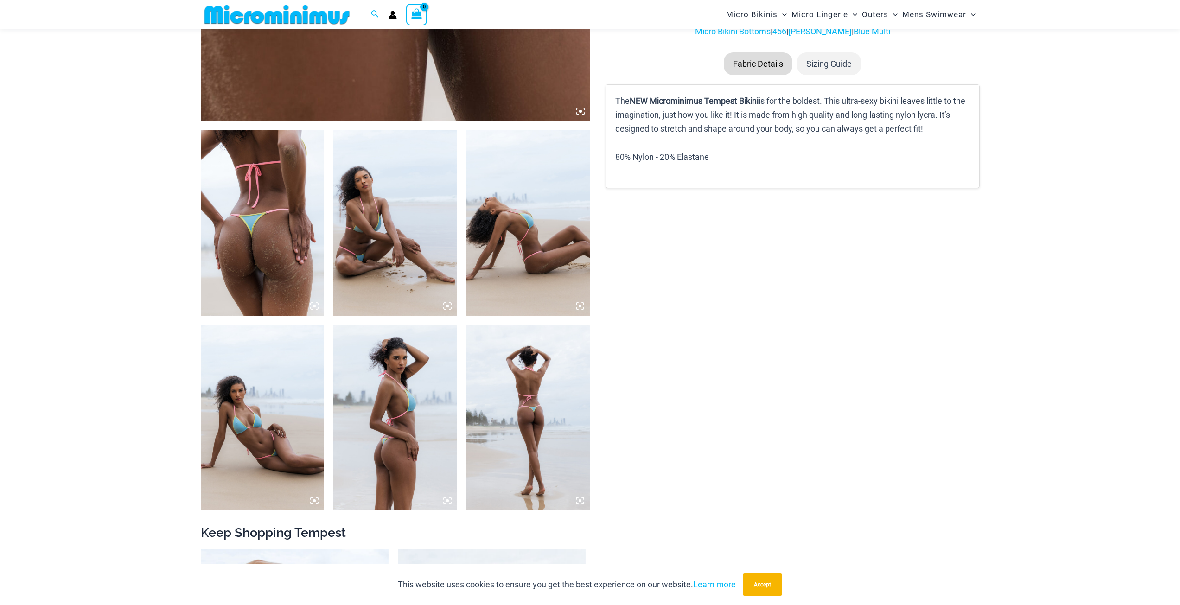
click at [297, 256] on img at bounding box center [263, 222] width 124 height 185
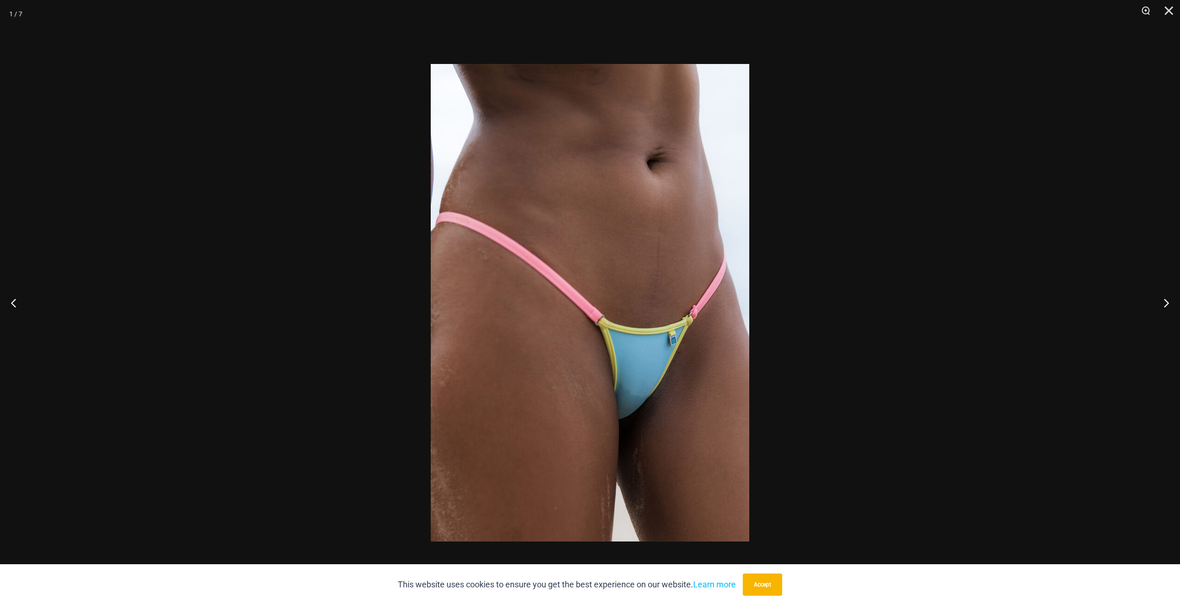
click at [223, 275] on div at bounding box center [590, 302] width 1180 height 605
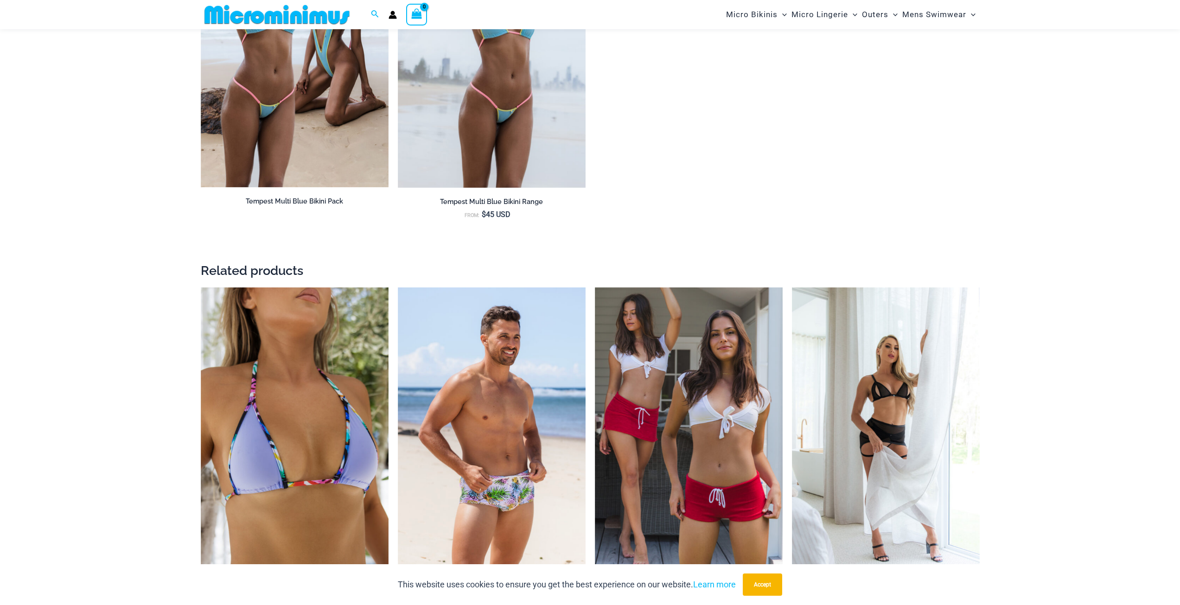
scroll to position [1150, 0]
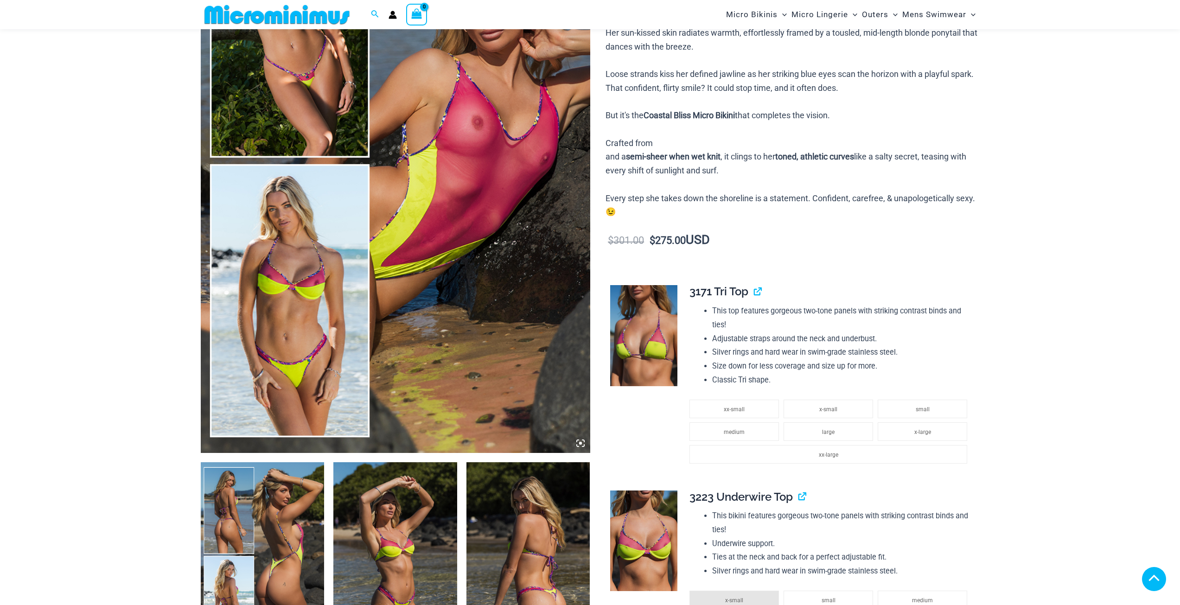
scroll to position [223, 0]
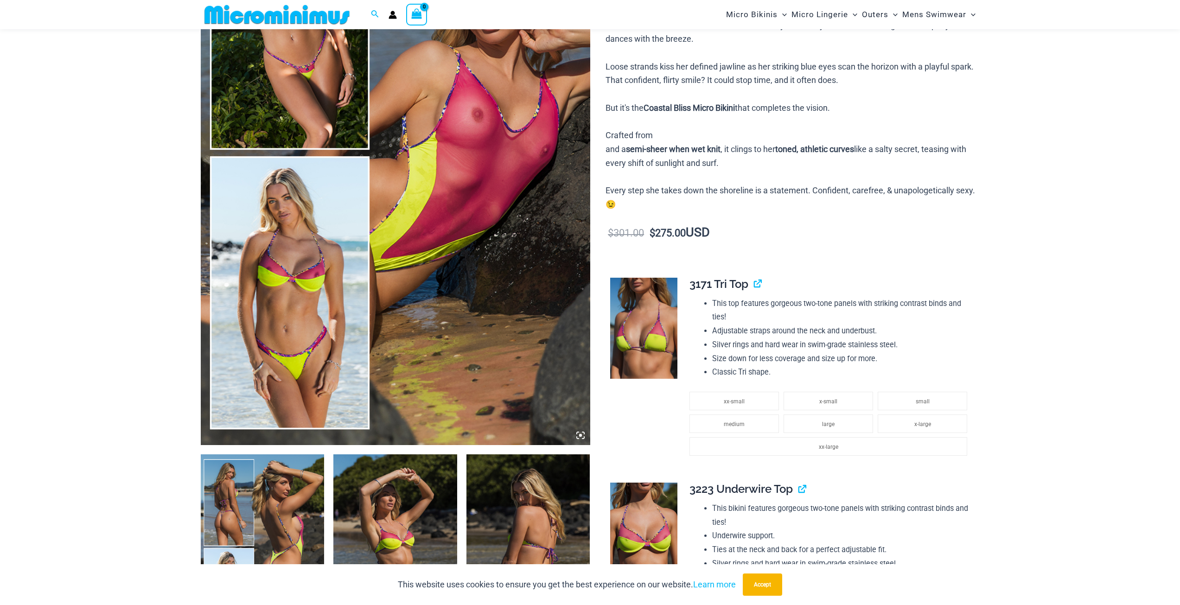
click at [284, 315] on img at bounding box center [395, 153] width 389 height 584
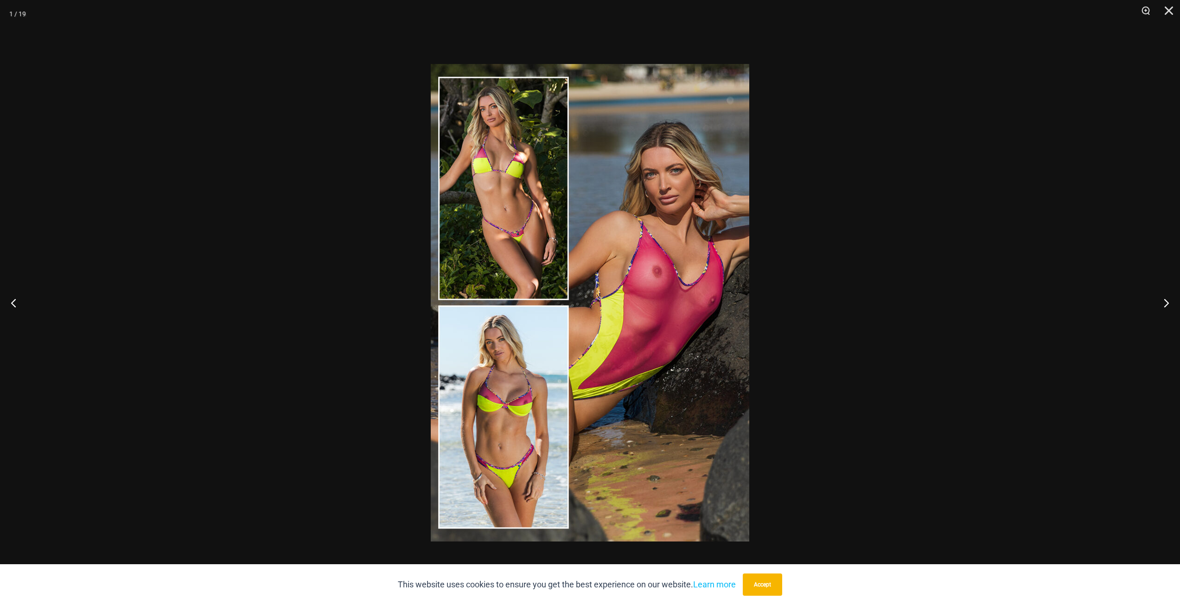
click at [460, 370] on img at bounding box center [590, 302] width 318 height 477
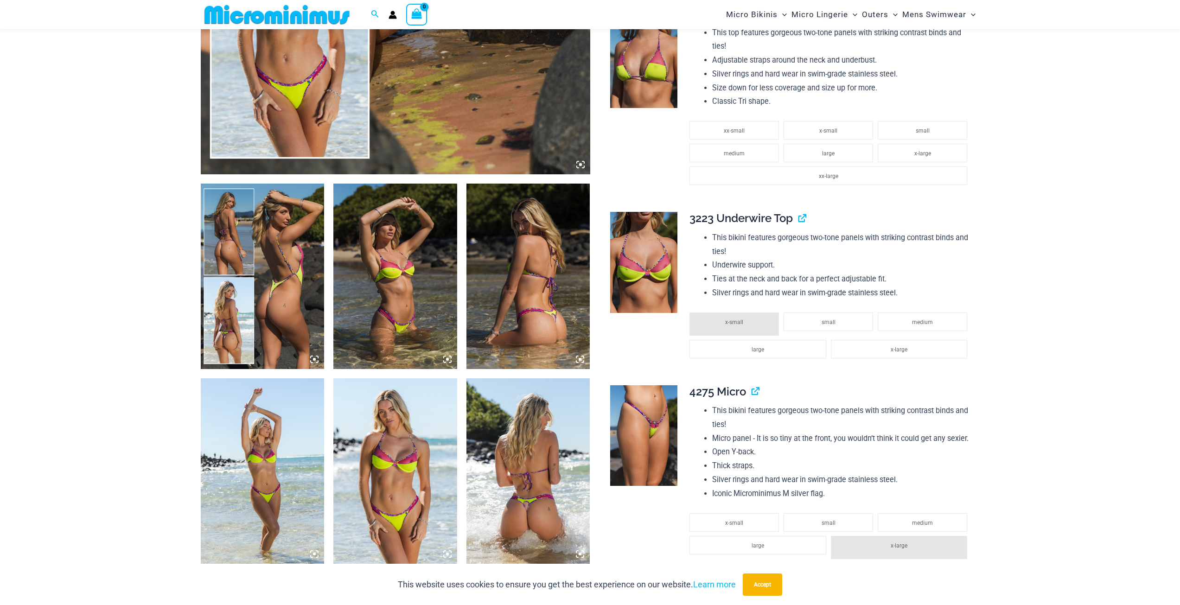
scroll to position [548, 0]
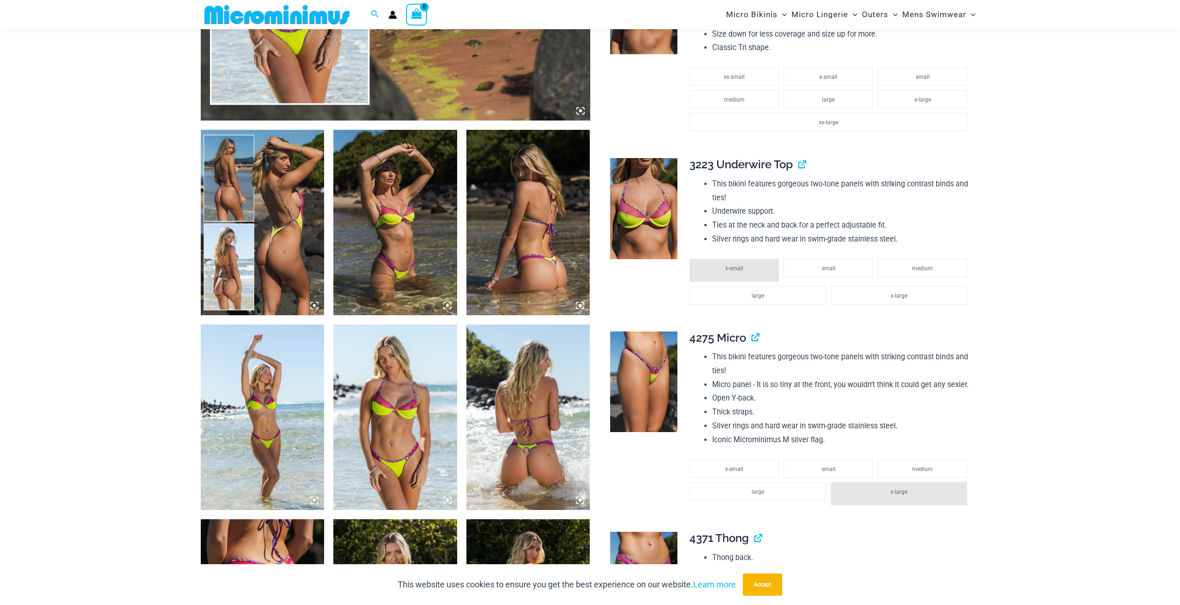
click at [391, 240] on img at bounding box center [395, 222] width 124 height 185
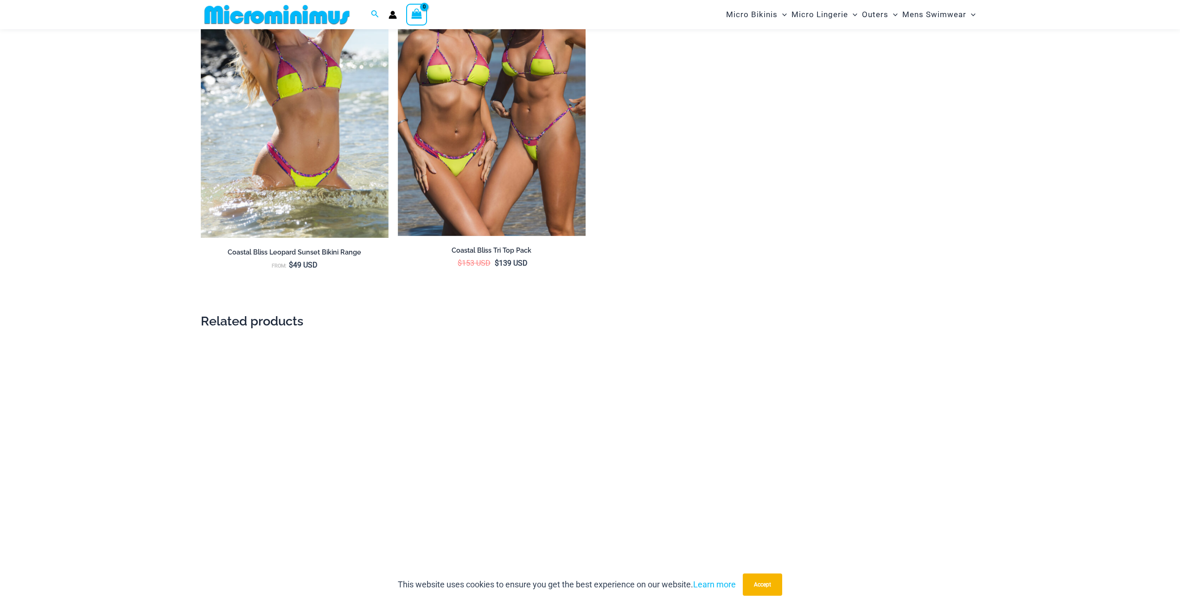
scroll to position [1985, 0]
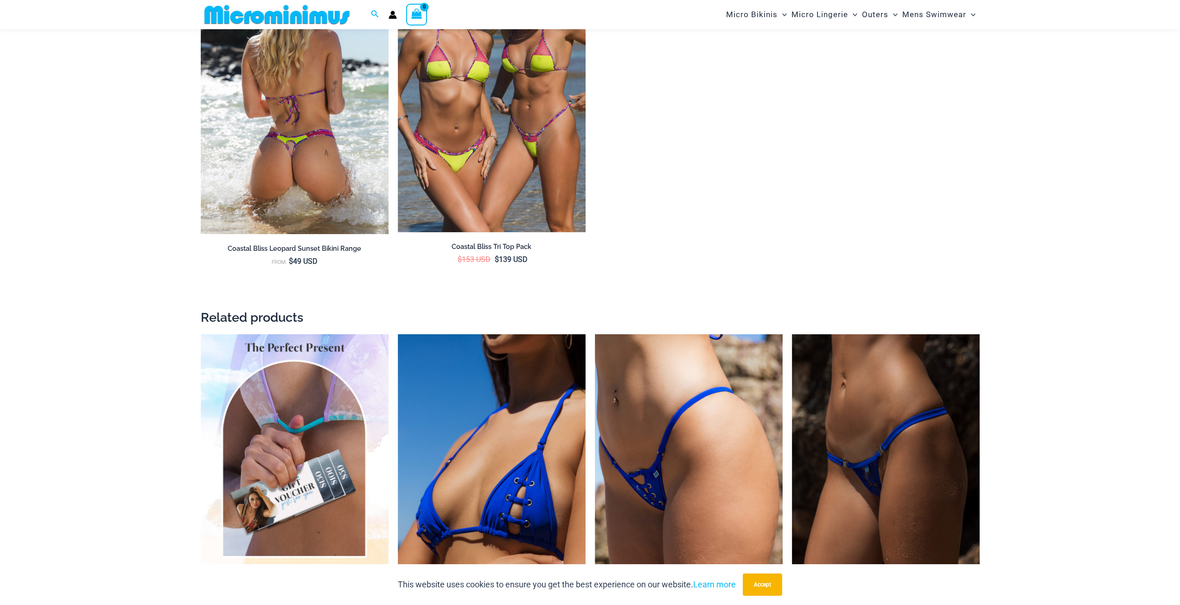
click at [339, 170] on img at bounding box center [295, 93] width 188 height 284
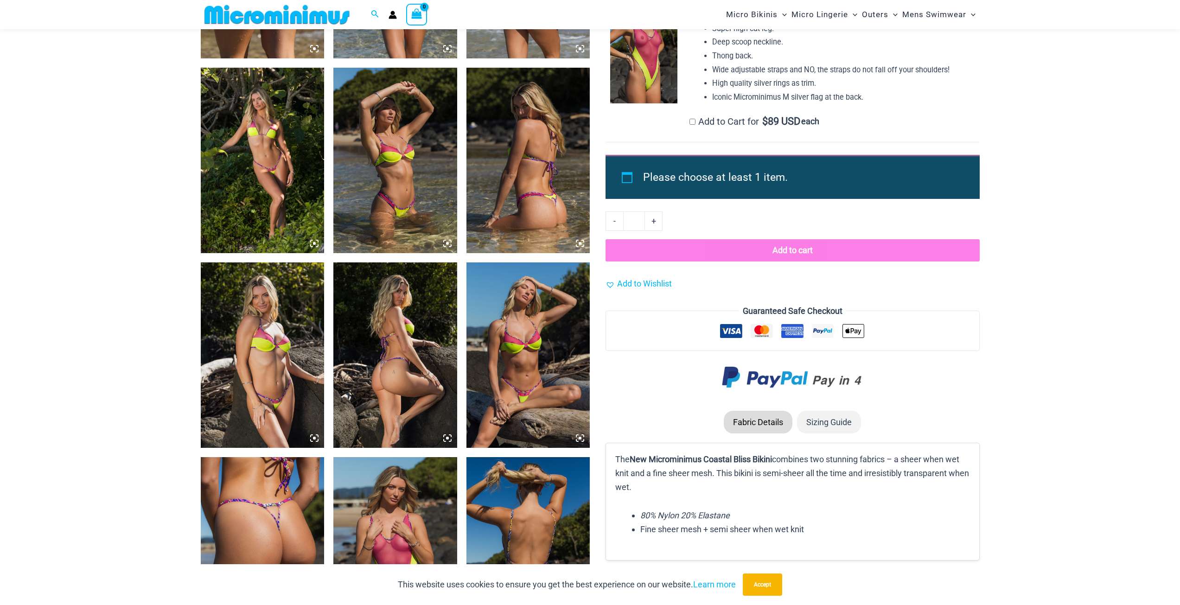
scroll to position [1013, 0]
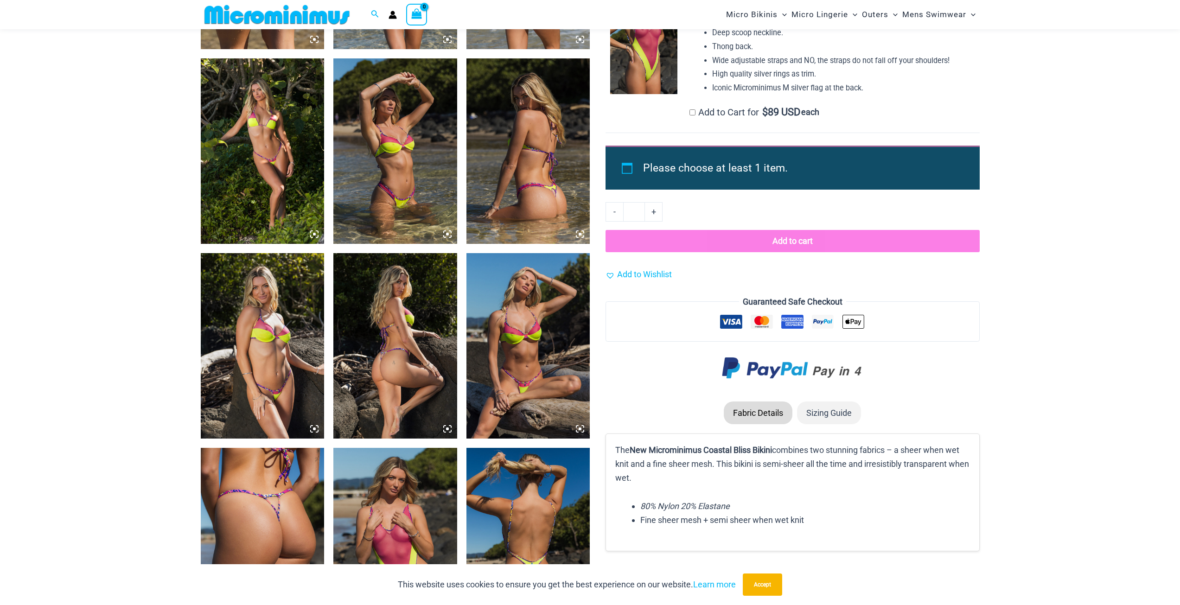
click at [395, 181] on img at bounding box center [395, 150] width 124 height 185
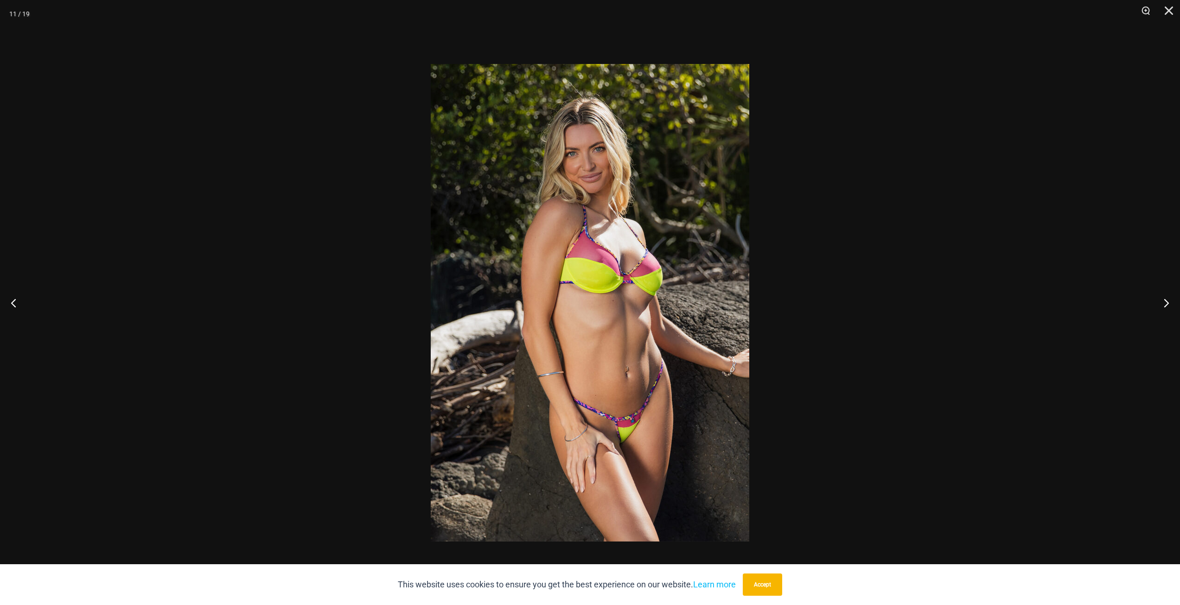
click at [1013, 180] on div at bounding box center [590, 302] width 1180 height 605
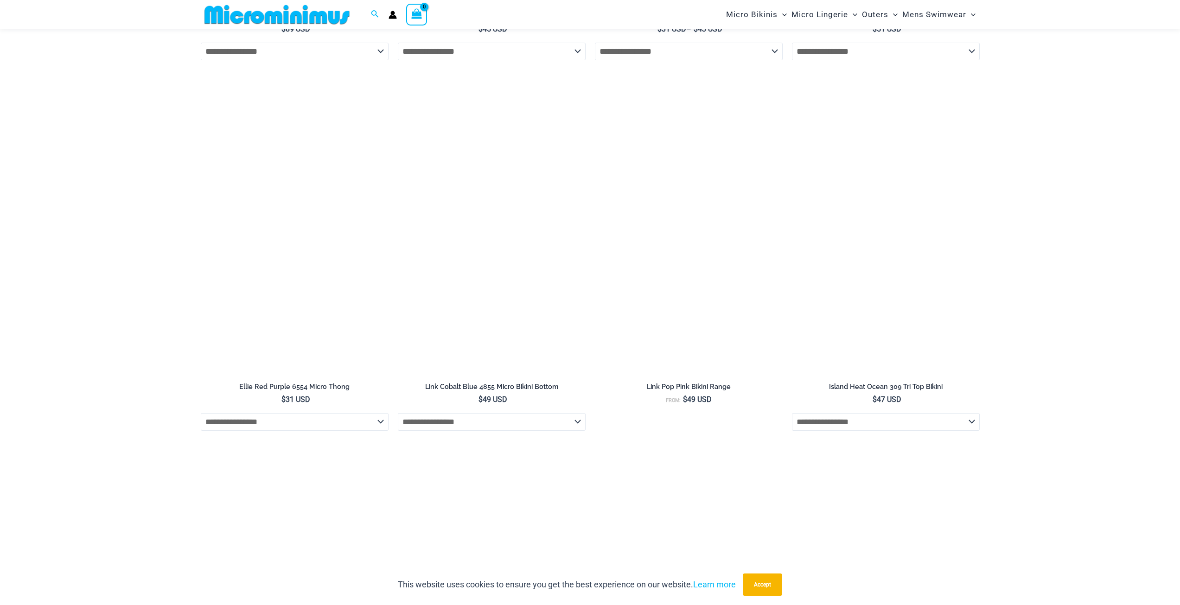
scroll to position [2542, 0]
